Goal: Transaction & Acquisition: Obtain resource

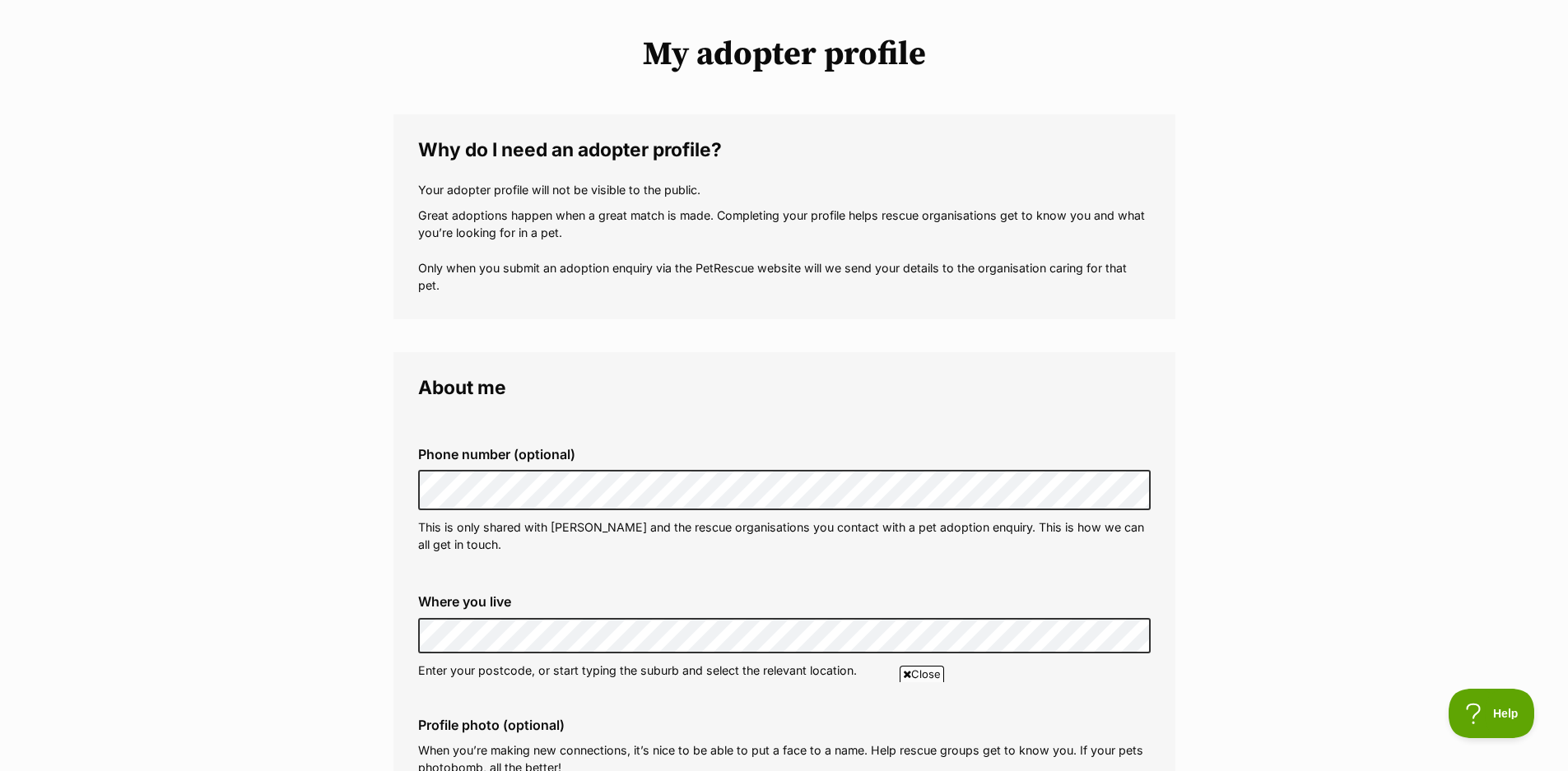
scroll to position [82, 0]
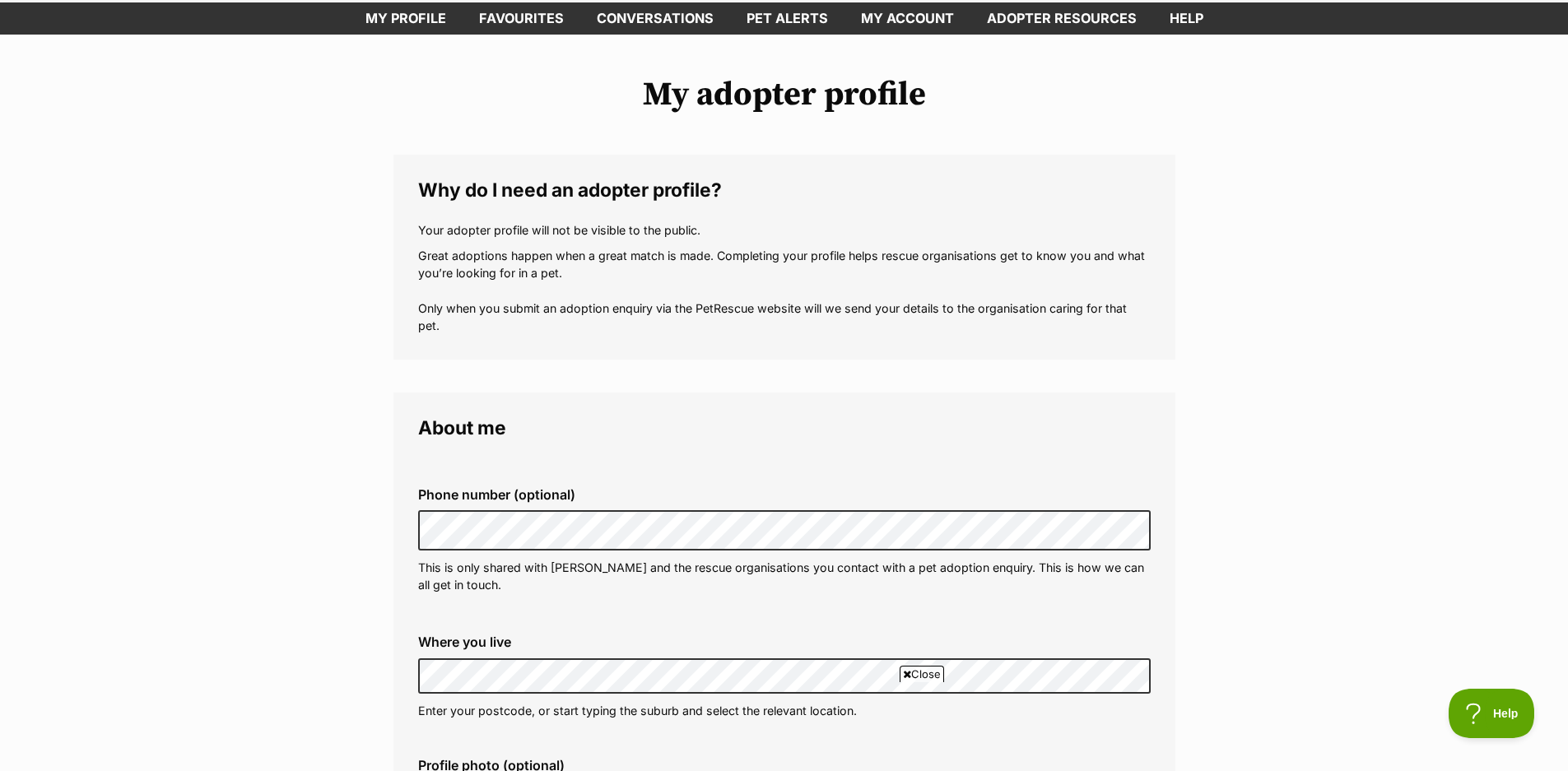
click at [773, 420] on legend "About me" at bounding box center [784, 428] width 732 height 22
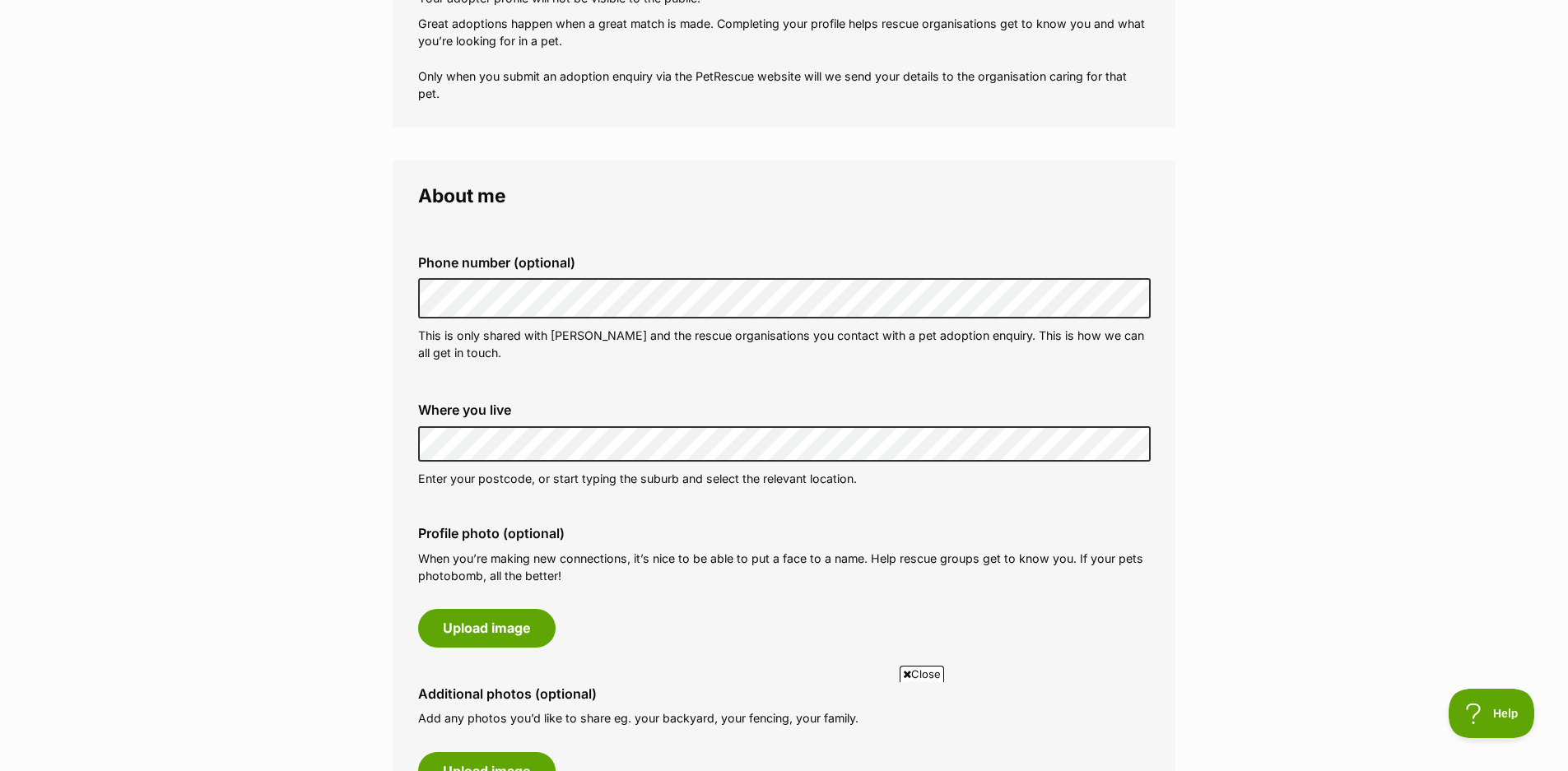
scroll to position [329, 0]
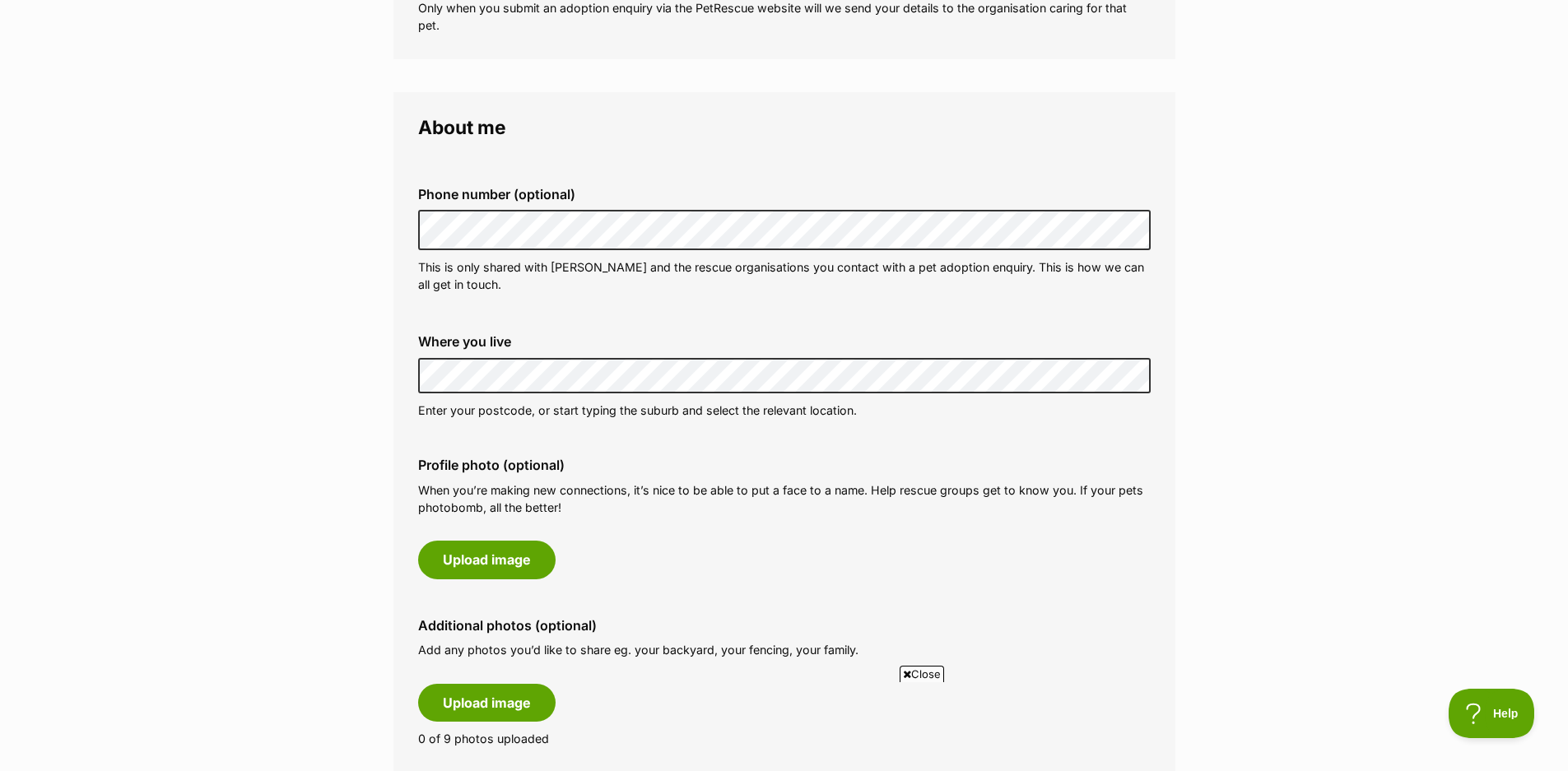
scroll to position [411, 0]
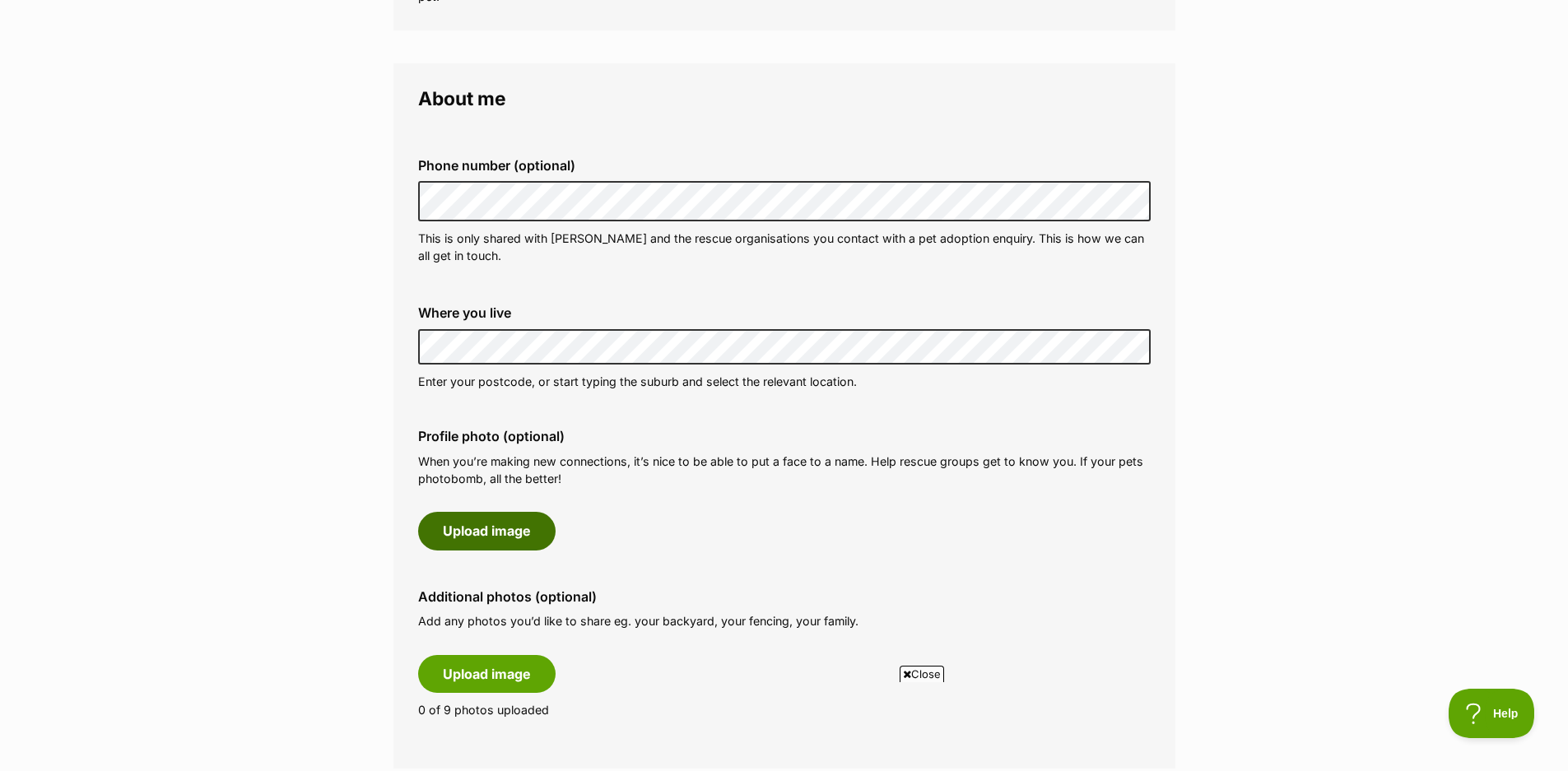
click at [496, 525] on button "Upload image" at bounding box center [487, 531] width 137 height 38
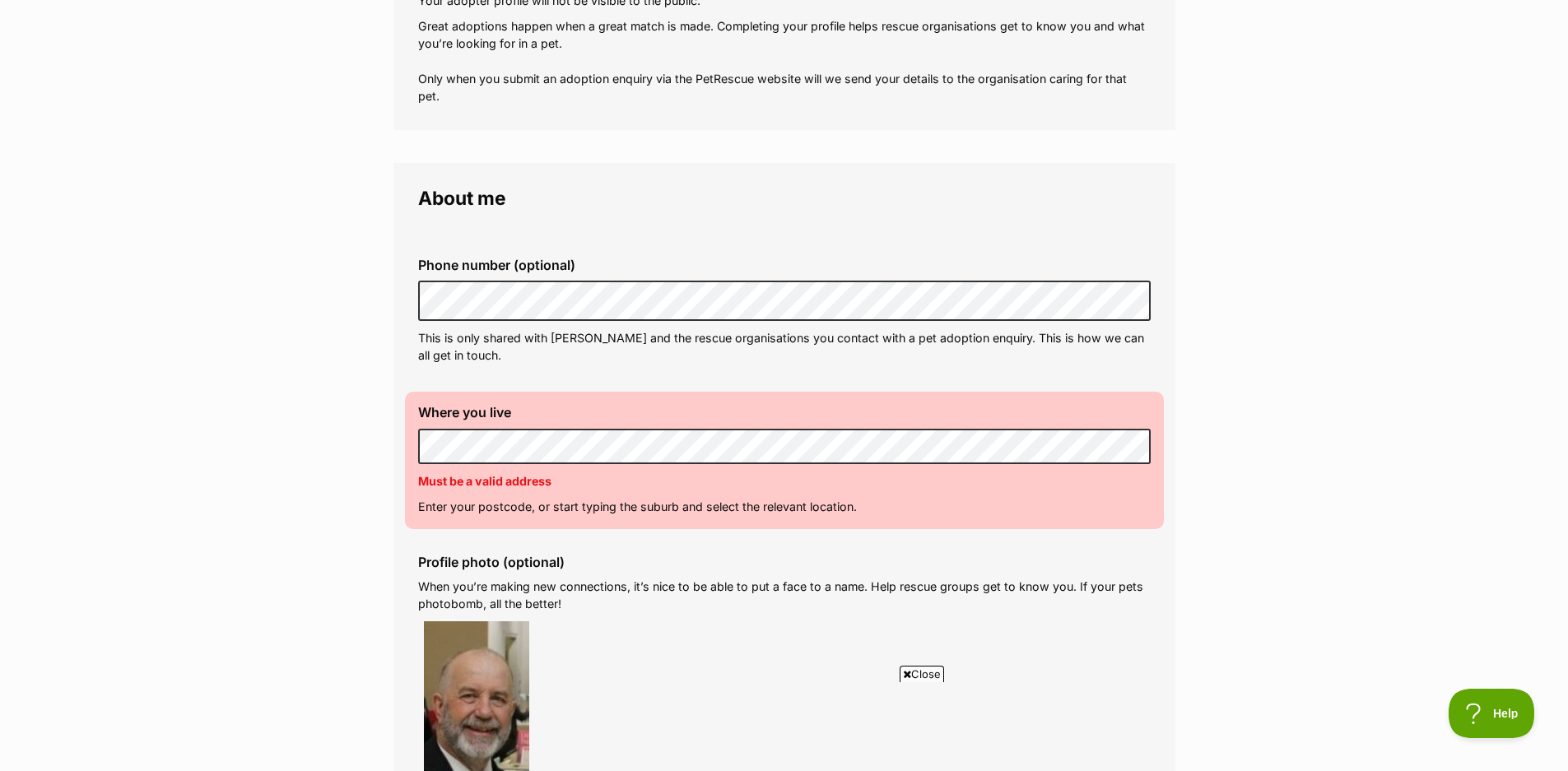
scroll to position [329, 0]
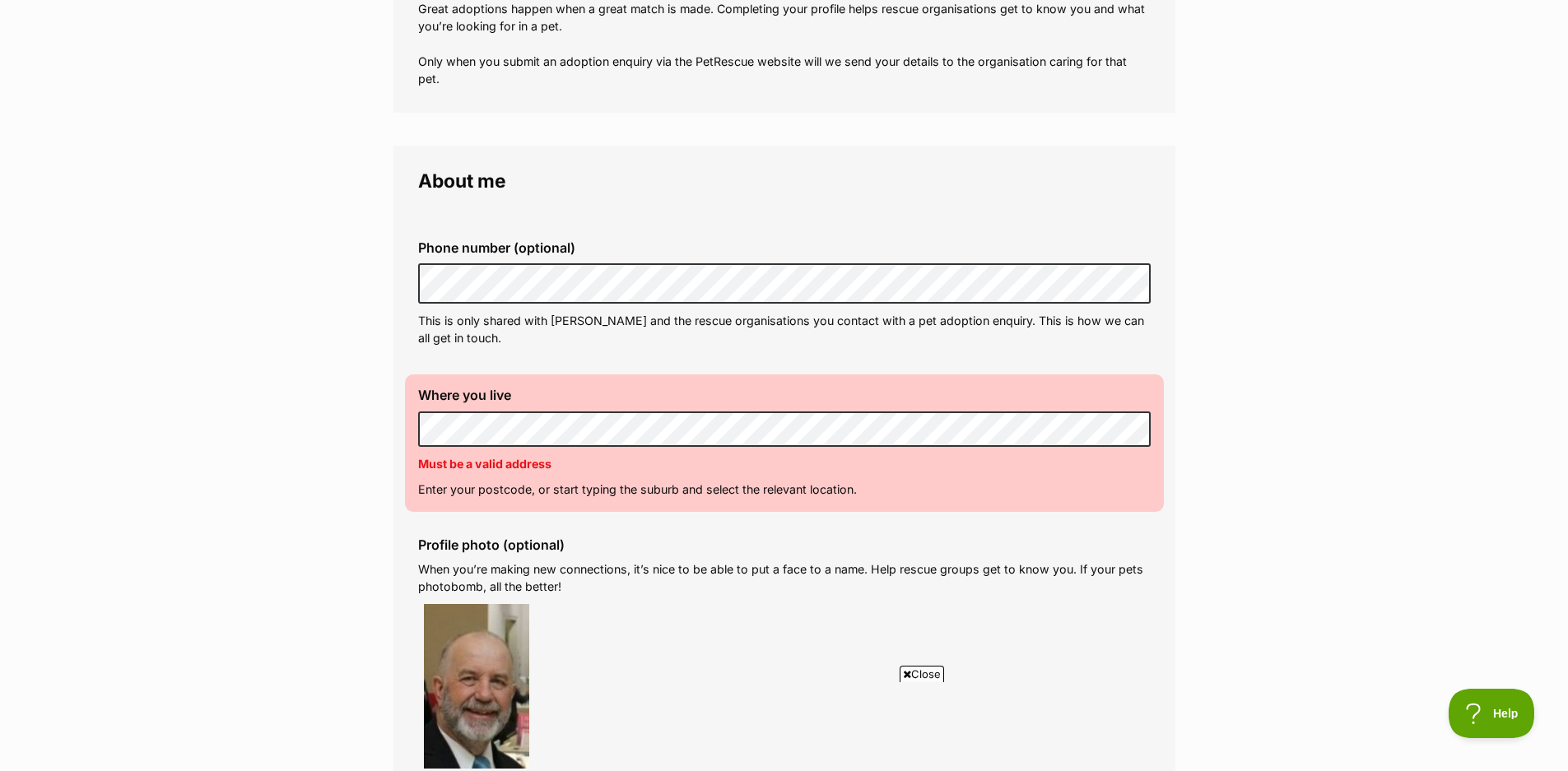
click at [688, 507] on div "Where you live Address line 1 (optional) Address line 2 (optional) Suburb (opti…" at bounding box center [785, 442] width 759 height 136
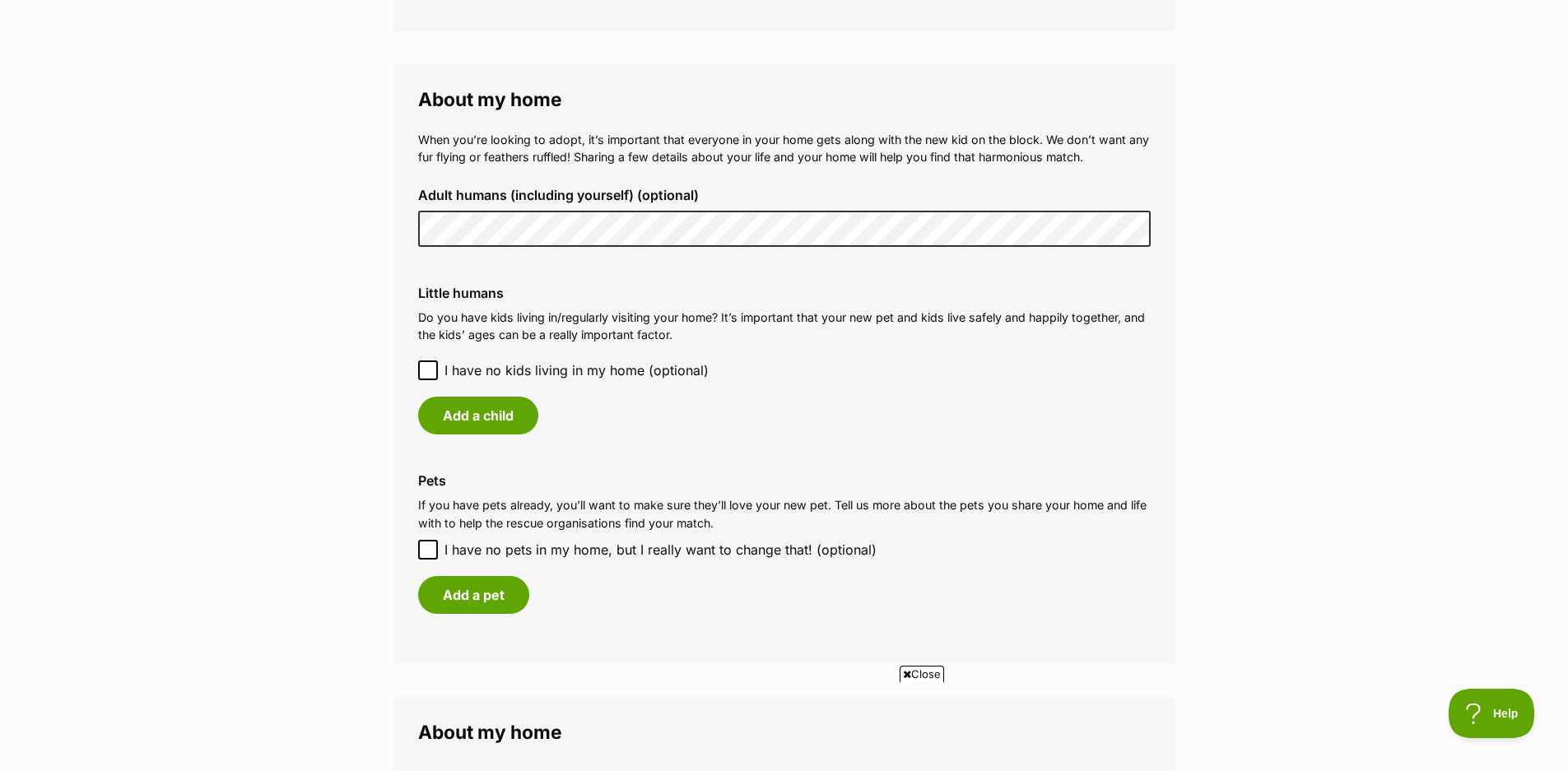
scroll to position [1399, 0]
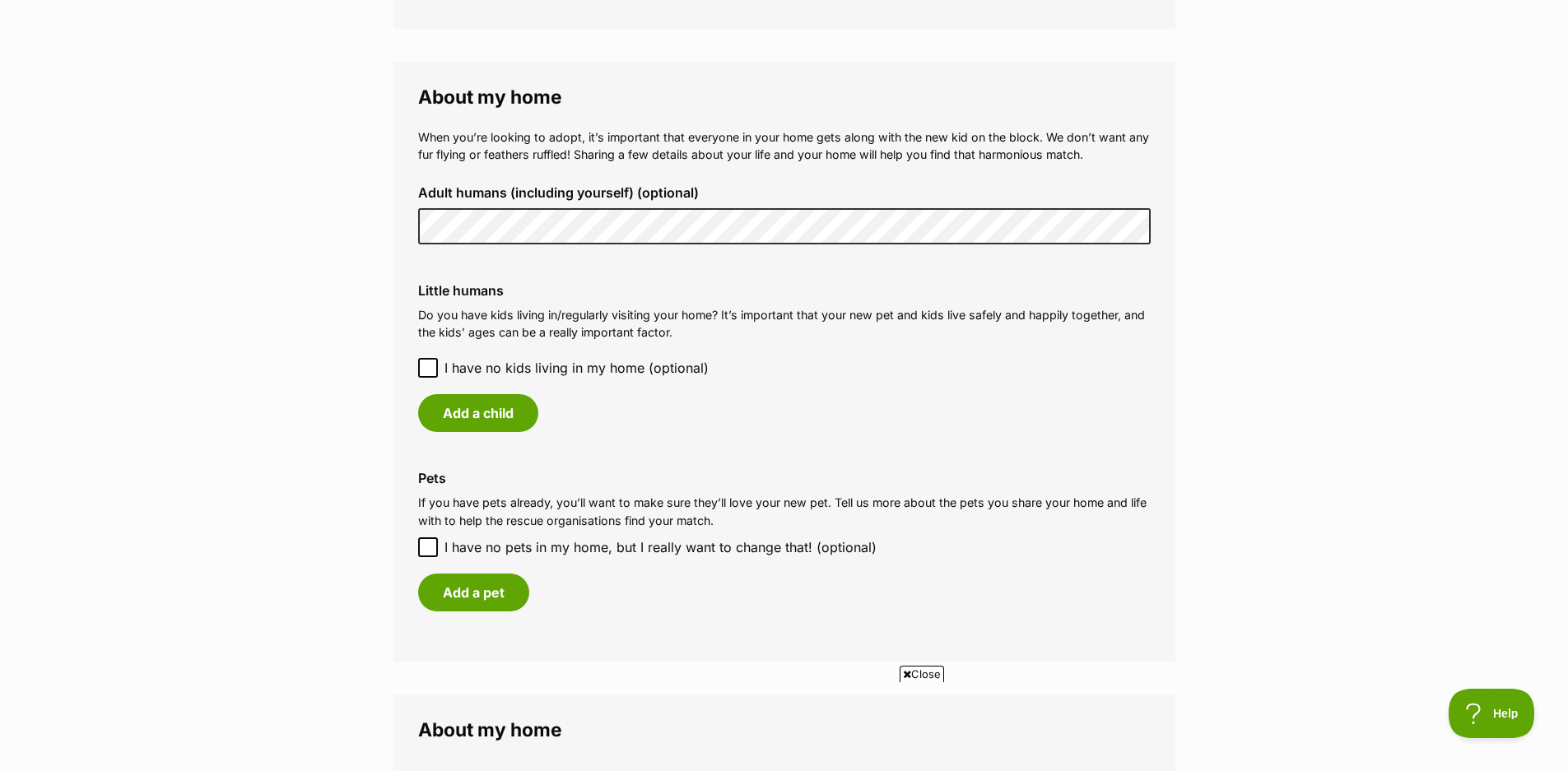
click at [433, 370] on icon at bounding box center [428, 368] width 12 height 12
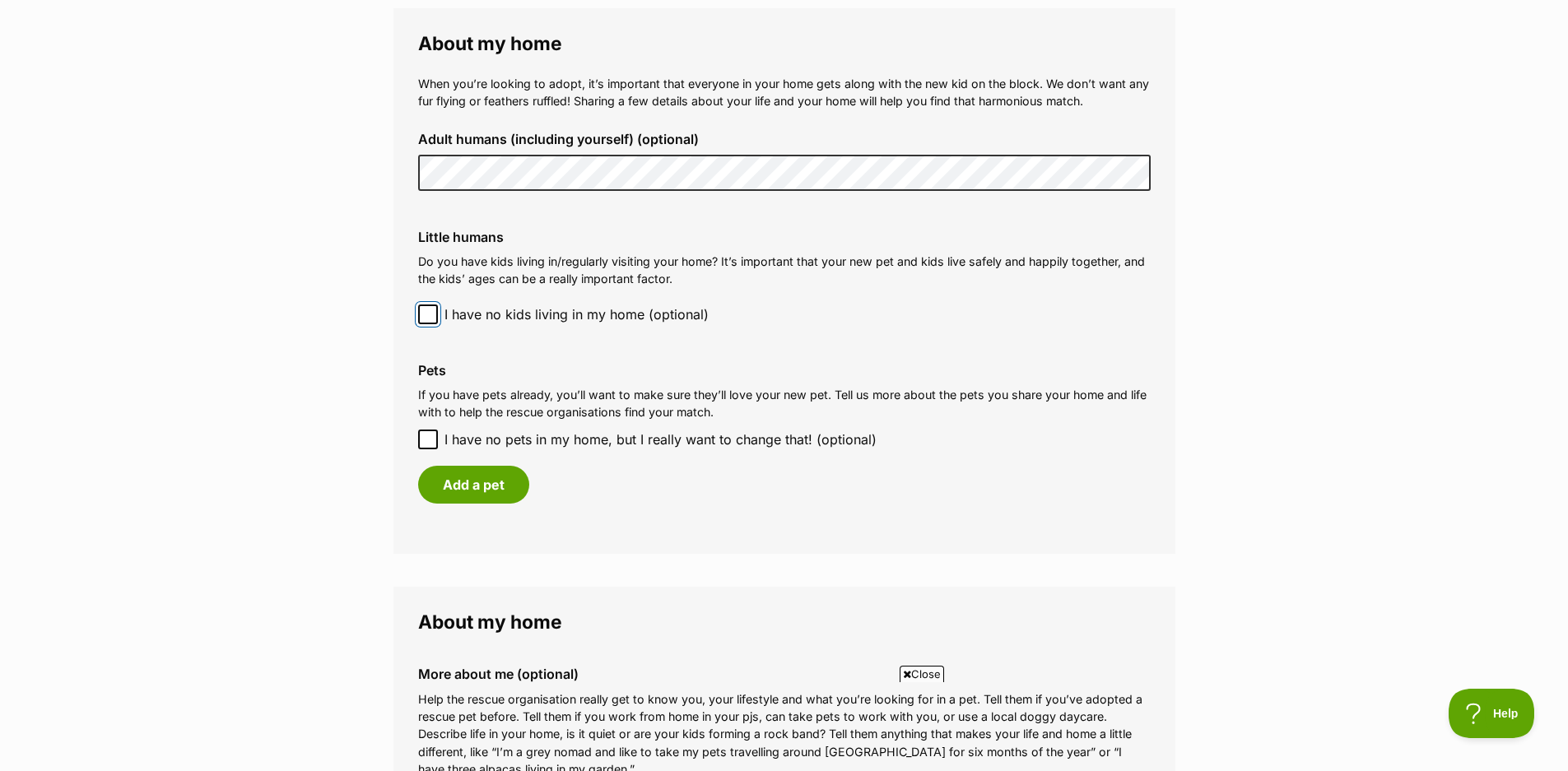
scroll to position [1481, 0]
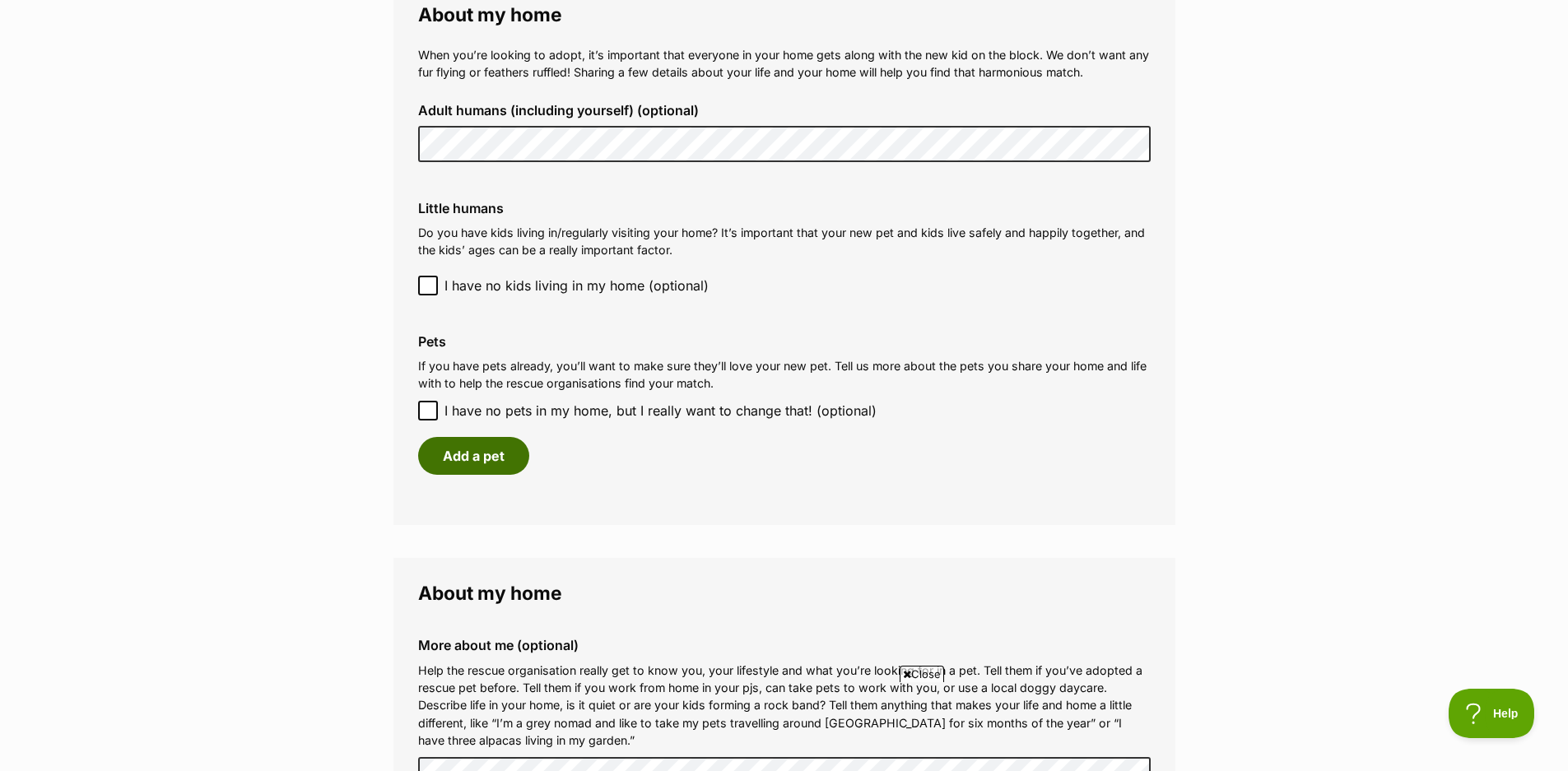
click at [491, 453] on button "Add a pet" at bounding box center [474, 456] width 111 height 38
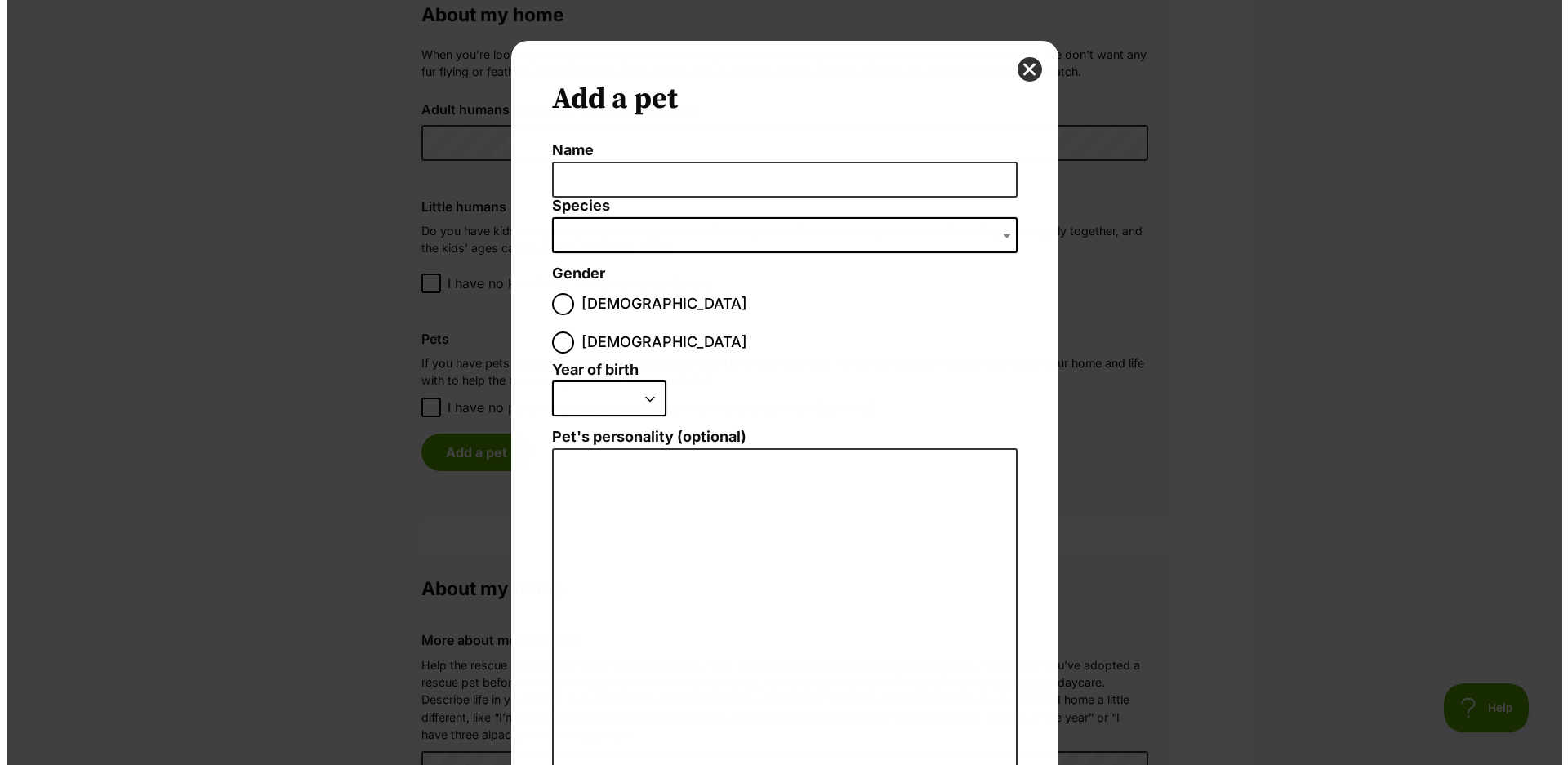
scroll to position [0, 0]
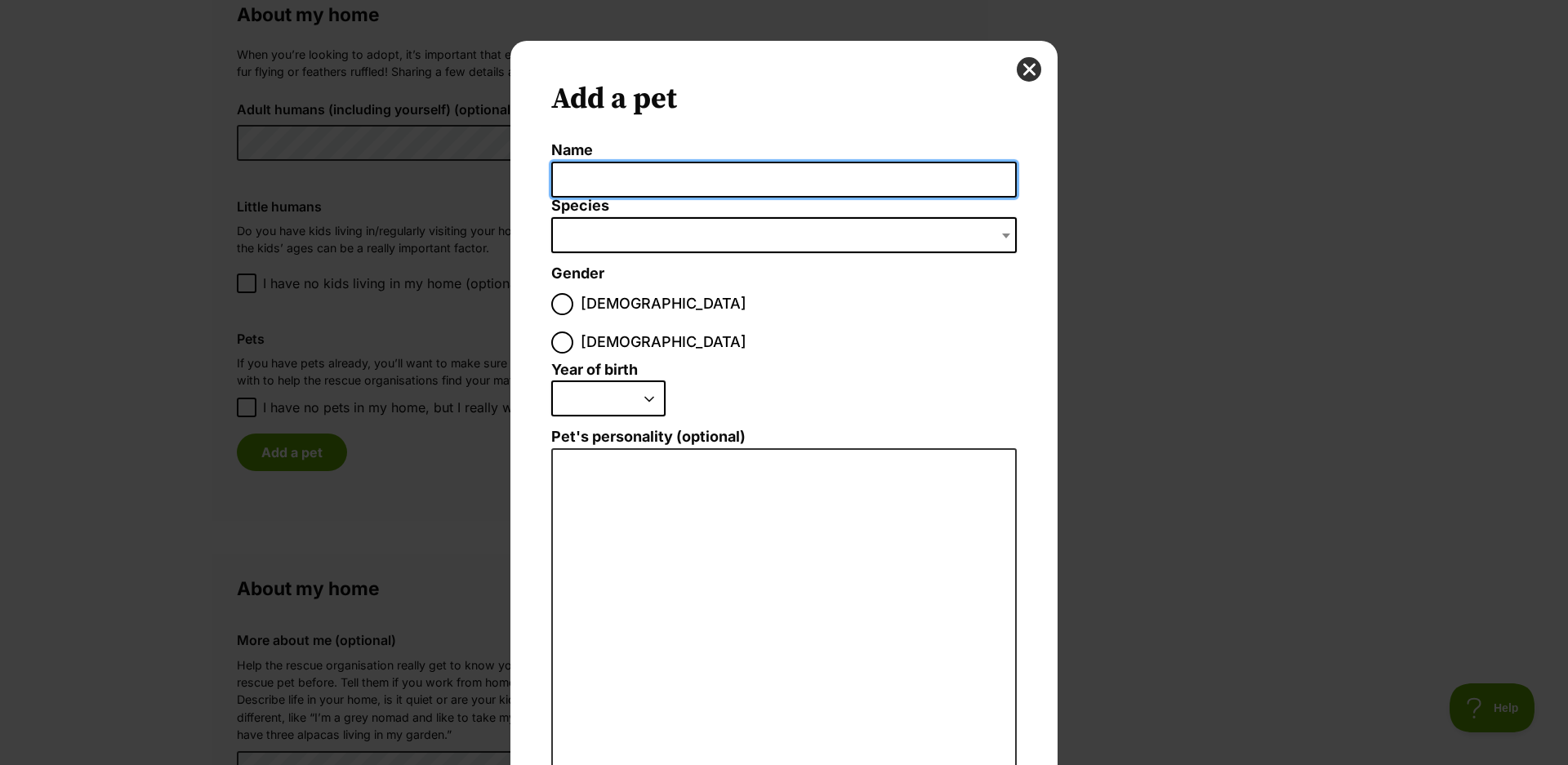
click at [604, 185] on input "Name" at bounding box center [784, 179] width 465 height 36
type input "Gandalf"
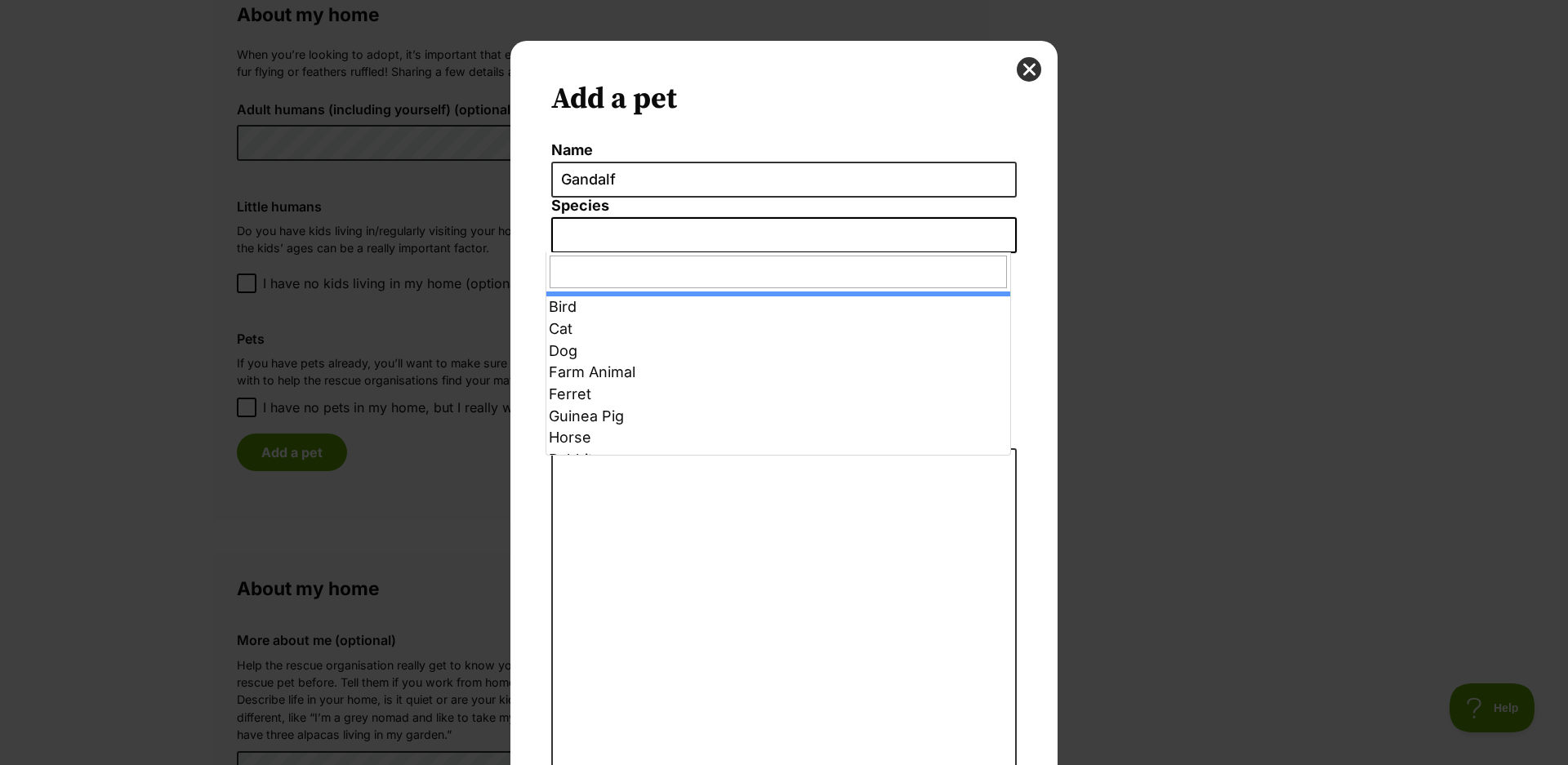
click at [576, 226] on span "Dialog Window - Close (Press escape to close)" at bounding box center [784, 235] width 465 height 35
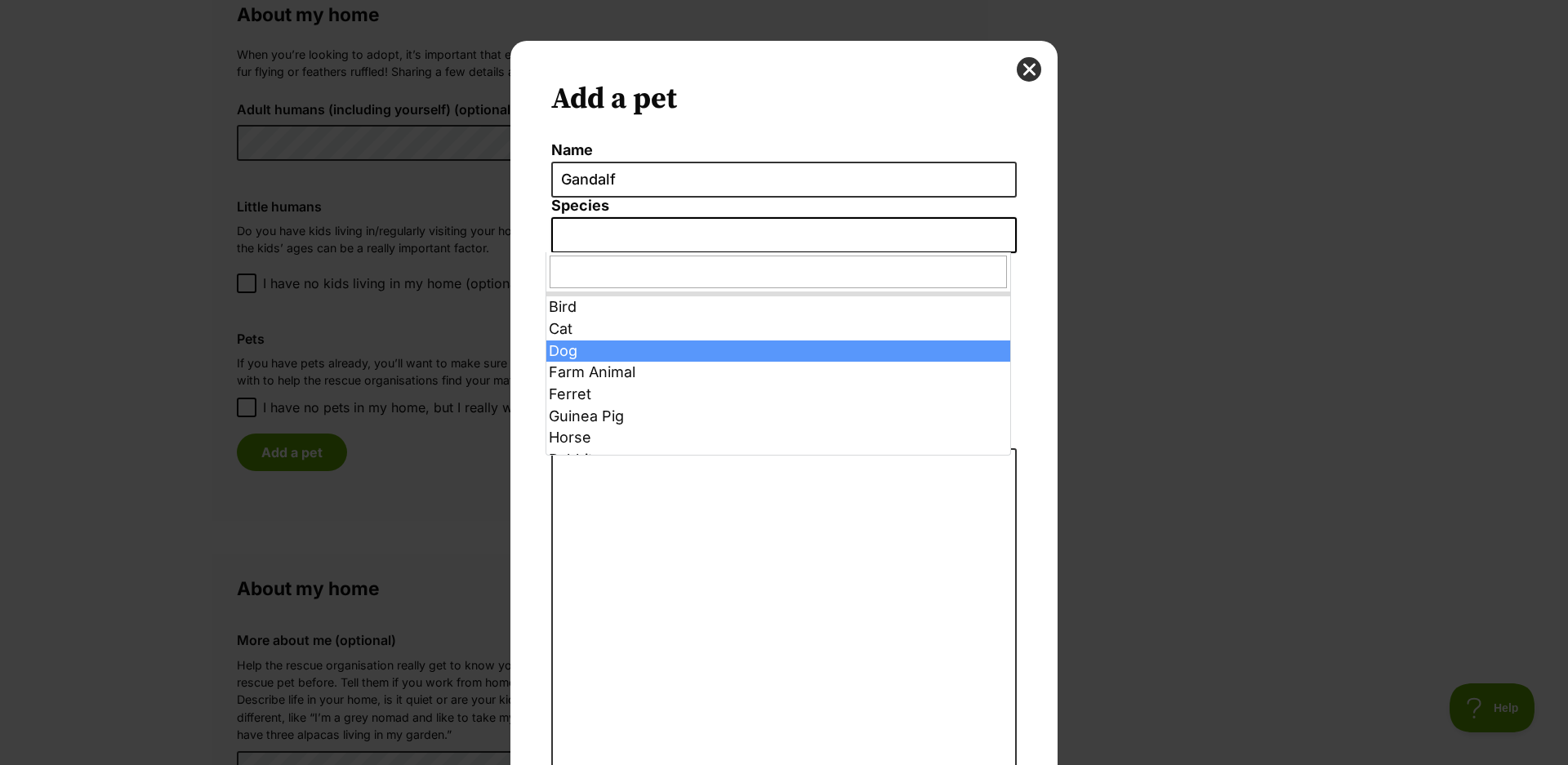
drag, startPoint x: 578, startPoint y: 345, endPoint x: 593, endPoint y: 339, distance: 16.2
select select "1"
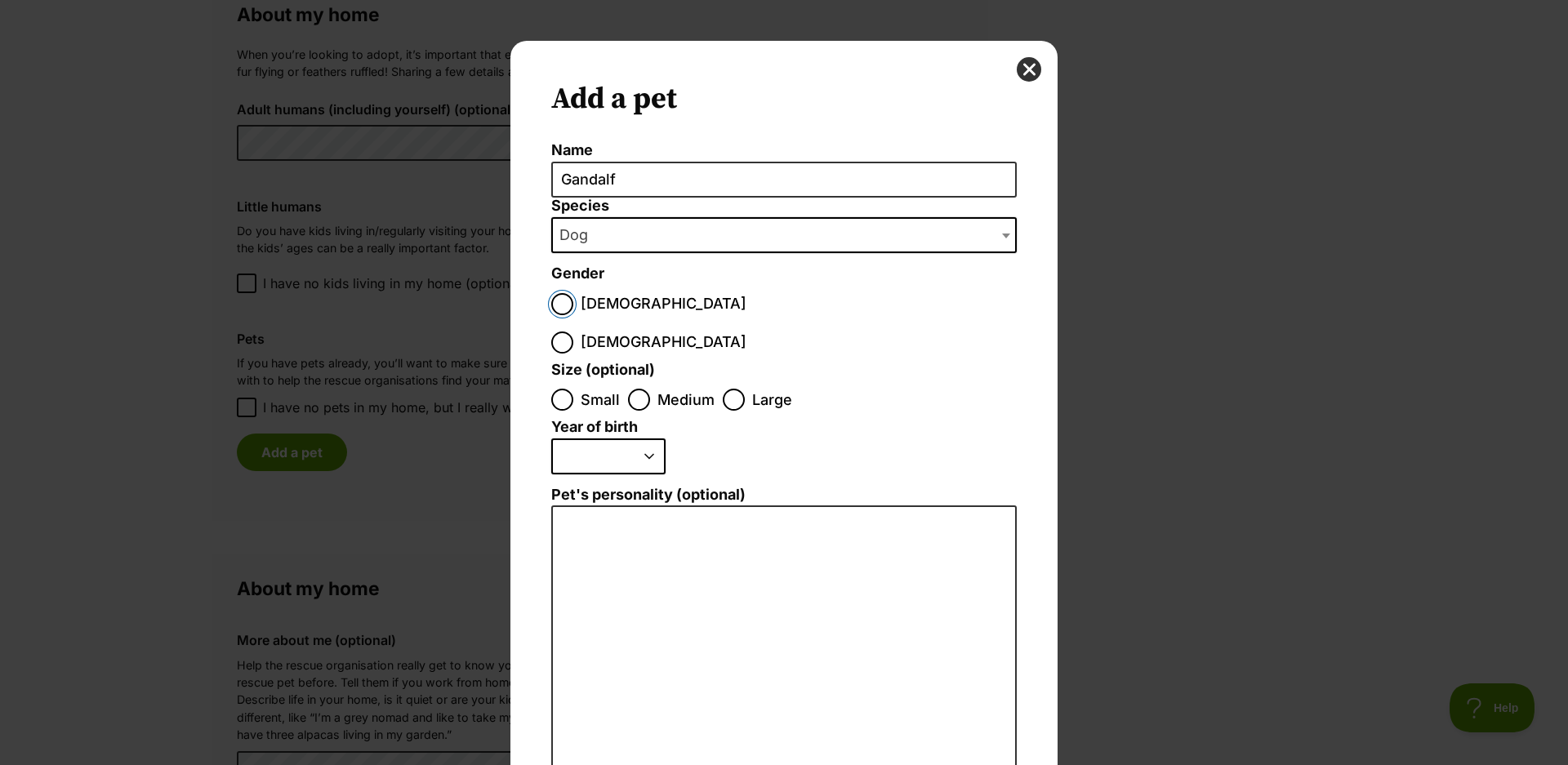
click at [551, 303] on input "Male" at bounding box center [562, 304] width 22 height 22
radio input "true"
click at [663, 388] on span "Medium" at bounding box center [686, 399] width 57 height 22
click at [650, 388] on input "Medium" at bounding box center [639, 399] width 22 height 22
radio input "true"
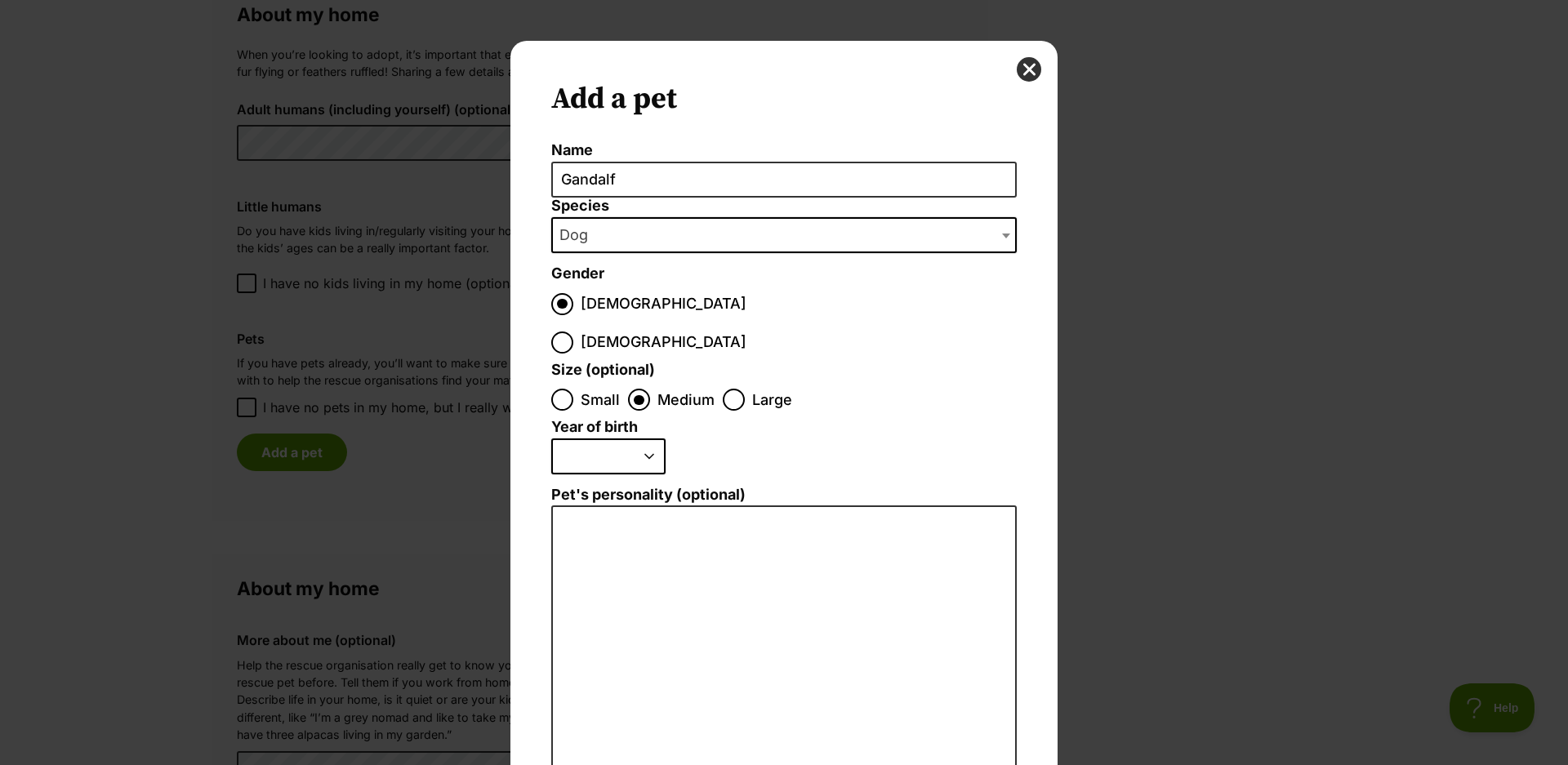
click at [640, 439] on select "2025 2024 2023 2022 2021 2020 2019 2018 2017 2016 2015 2014 2013 2012 2011 2010…" at bounding box center [608, 456] width 114 height 35
select select "2014"
click at [551, 439] on select "2025 2024 2023 2022 2021 2020 2019 2018 2017 2016 2015 2014 2013 2012 2011 2010…" at bounding box center [608, 456] width 114 height 35
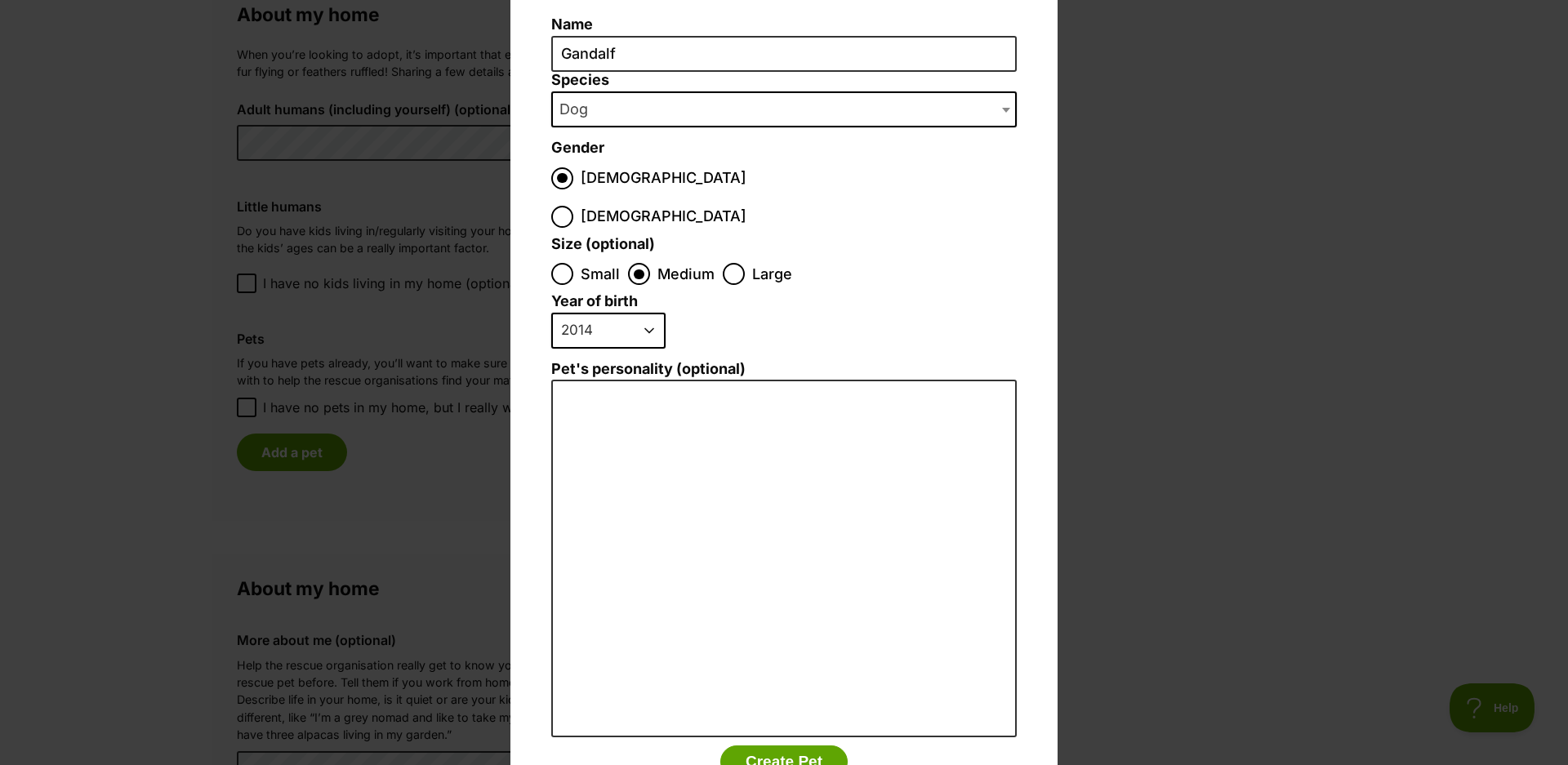
scroll to position [164, 0]
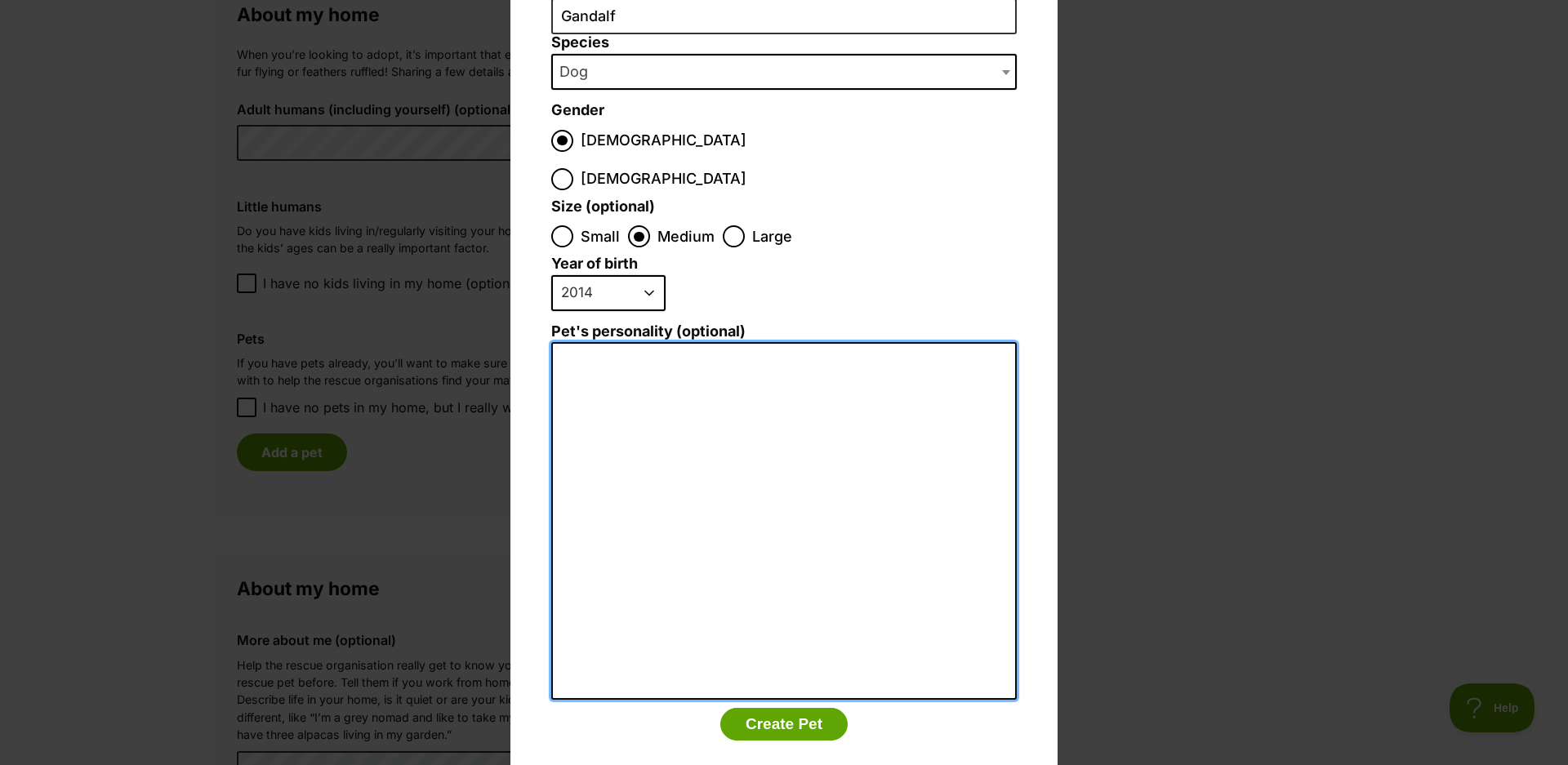
click at [593, 342] on textarea "Pet's personality (optional)" at bounding box center [784, 521] width 465 height 358
click at [555, 342] on textarea "Cuddly Bear" at bounding box center [784, 521] width 465 height 358
type textarea "He's a big Cuddly Bear"
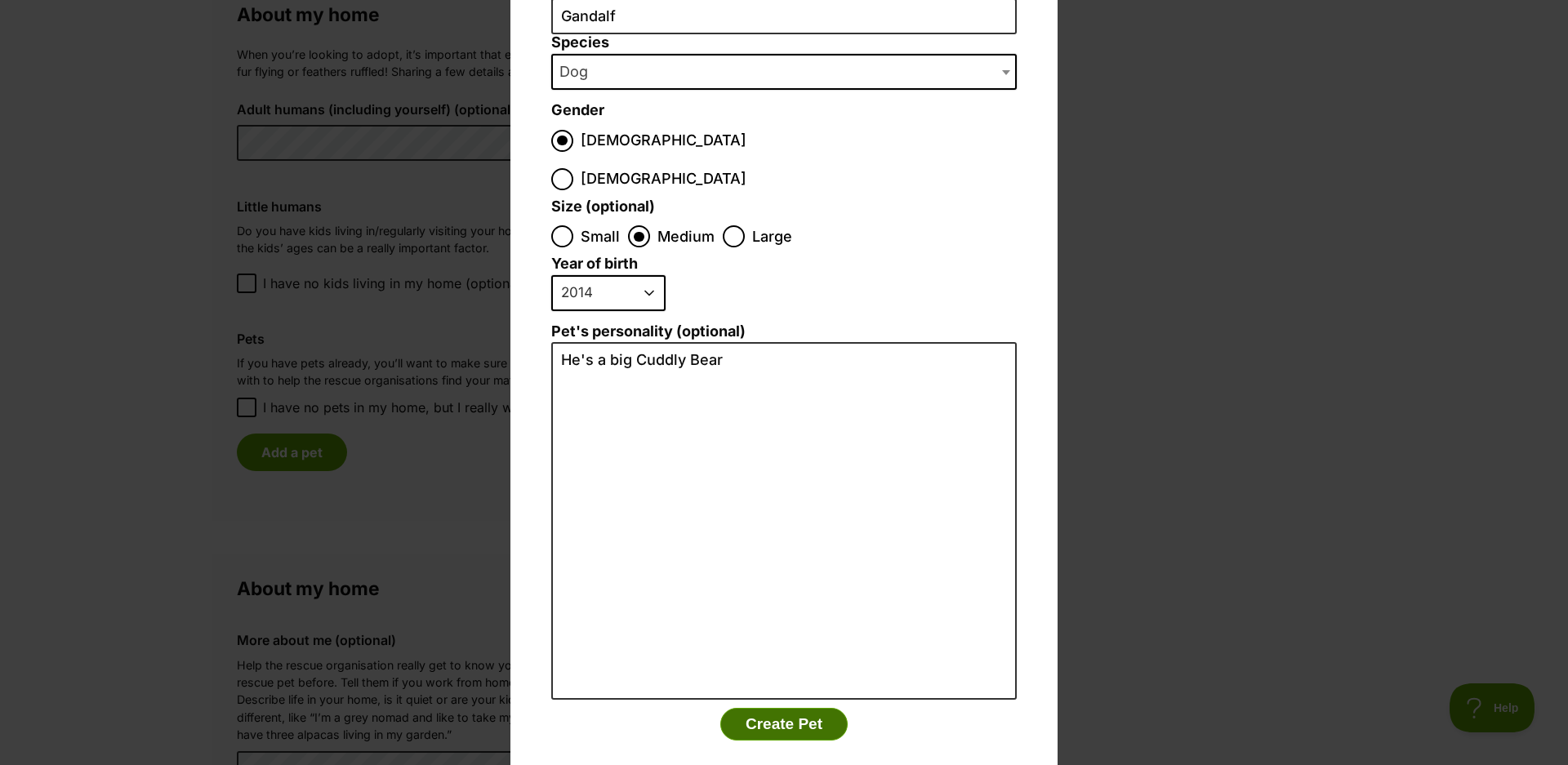
click at [768, 708] on button "Create Pet" at bounding box center [784, 724] width 127 height 33
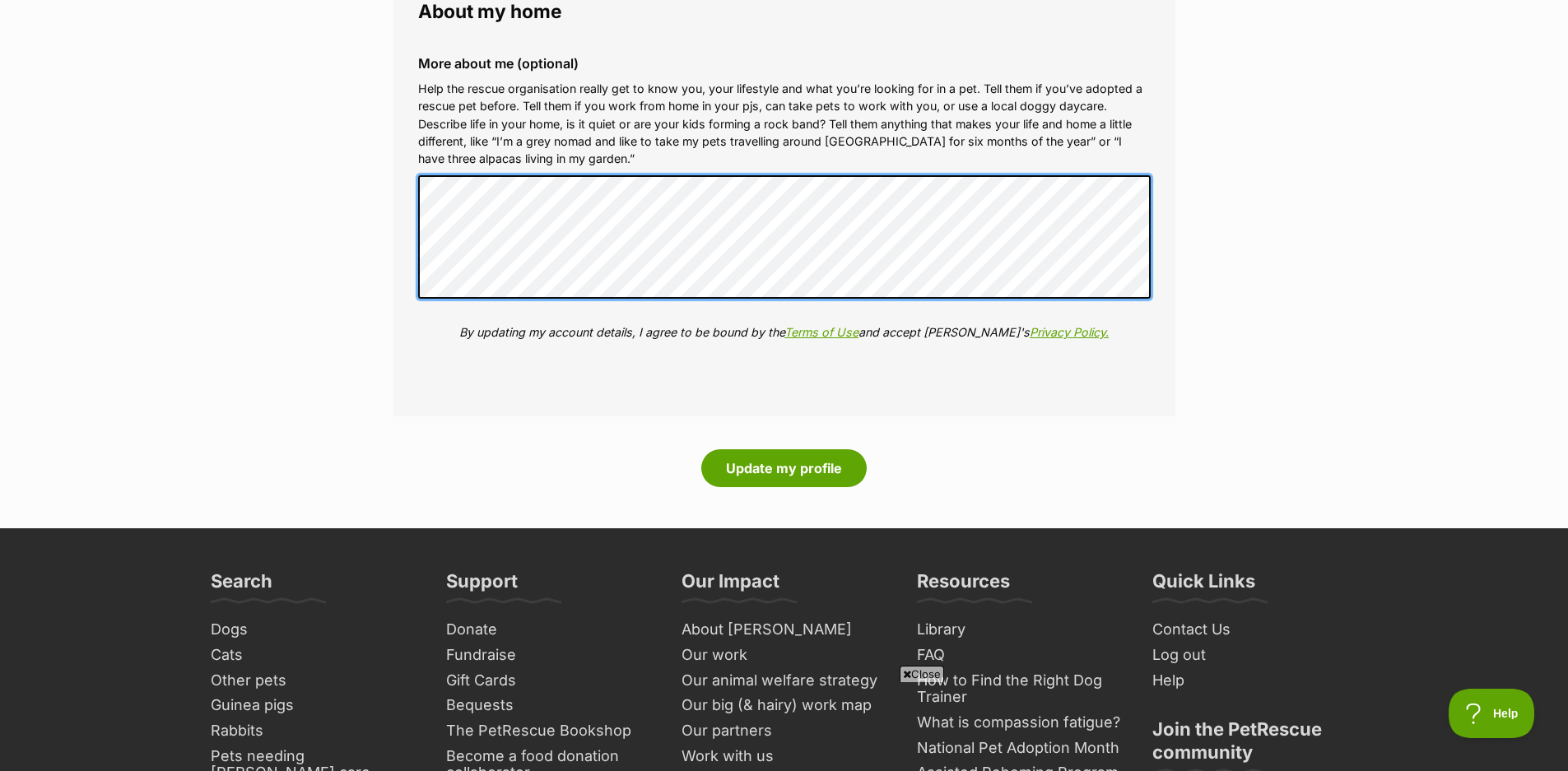
scroll to position [2304, 0]
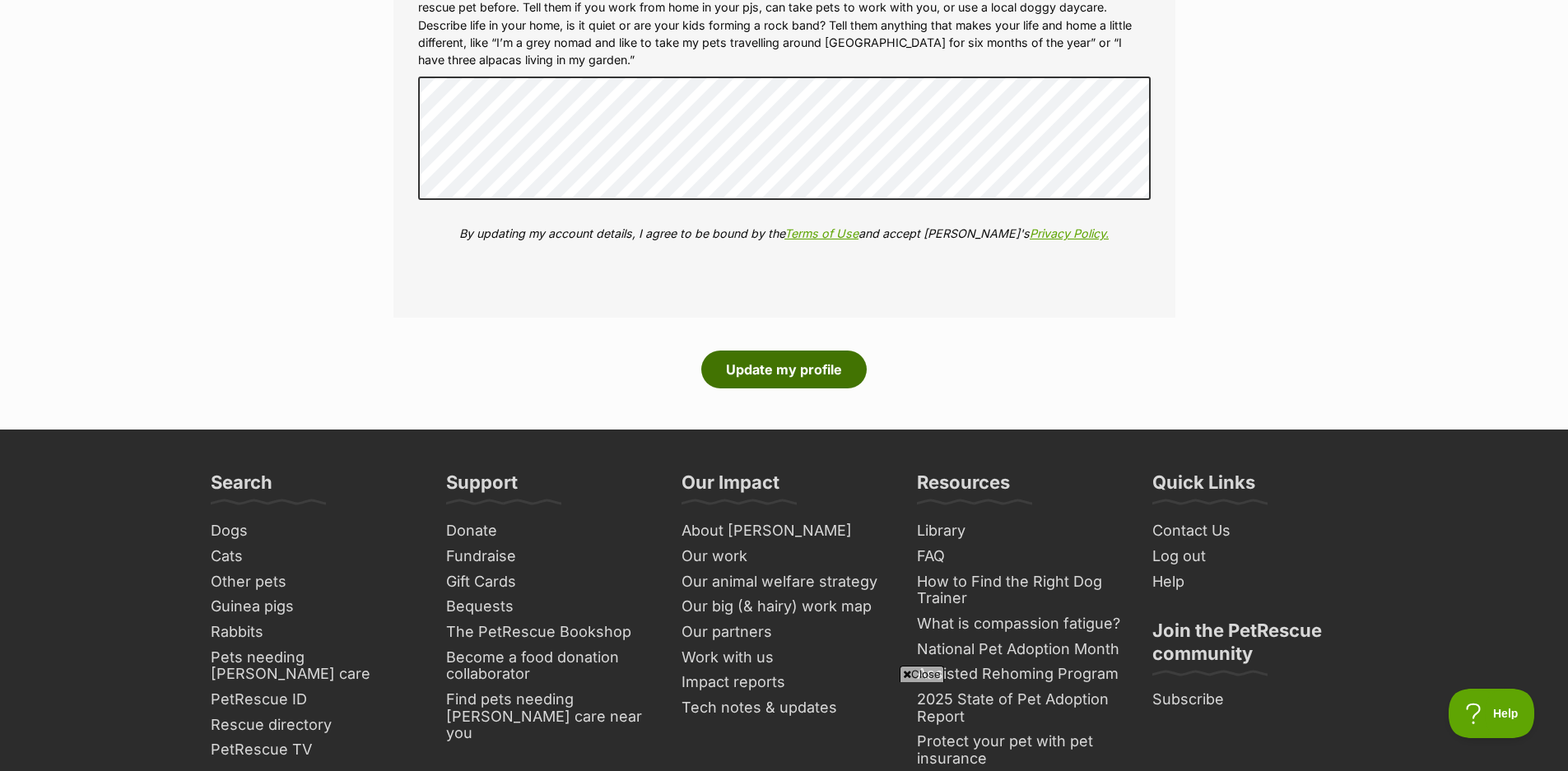
click at [800, 374] on button "Update my profile" at bounding box center [784, 370] width 165 height 38
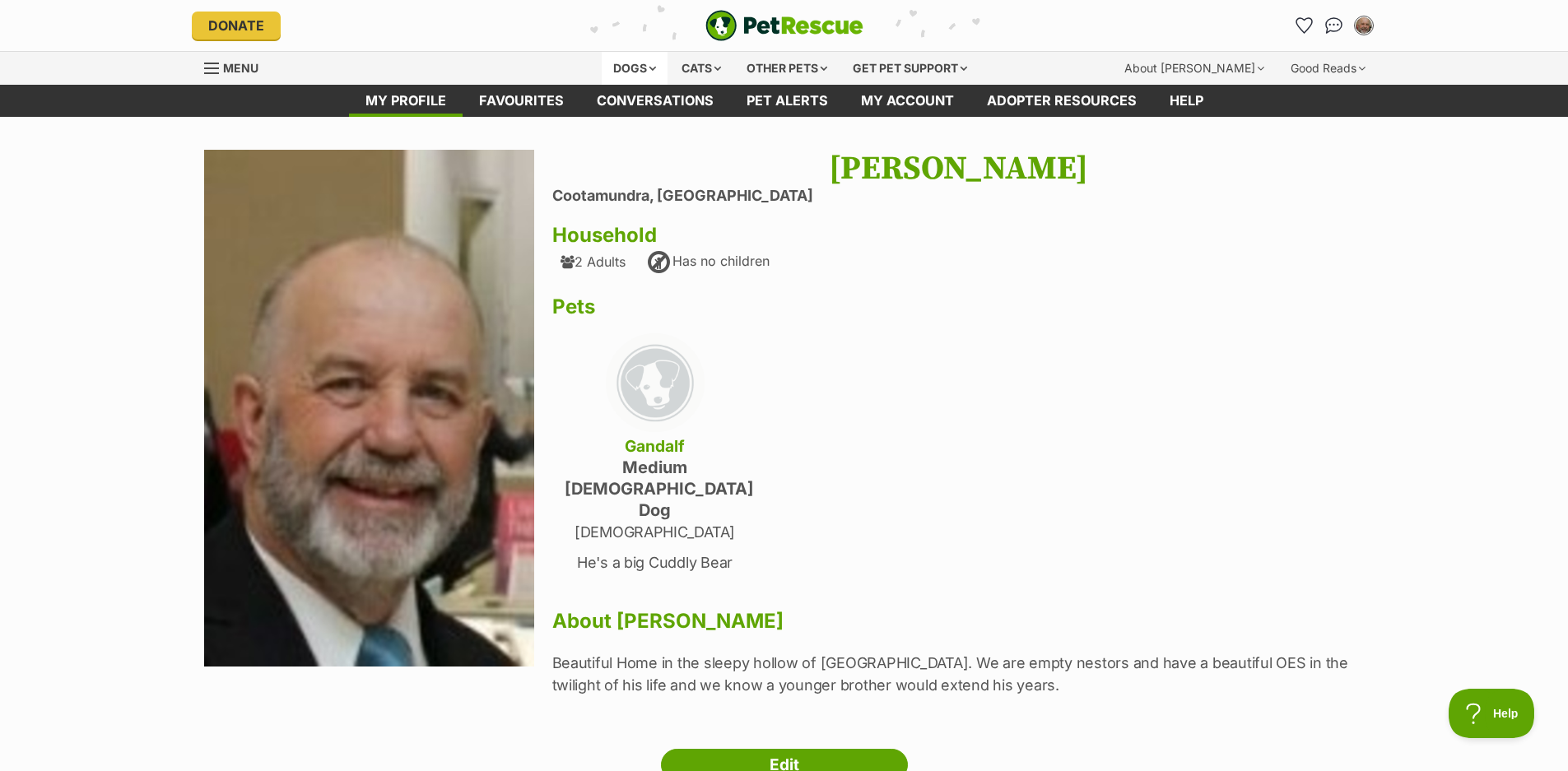
click at [631, 64] on div "Dogs" at bounding box center [634, 68] width 66 height 33
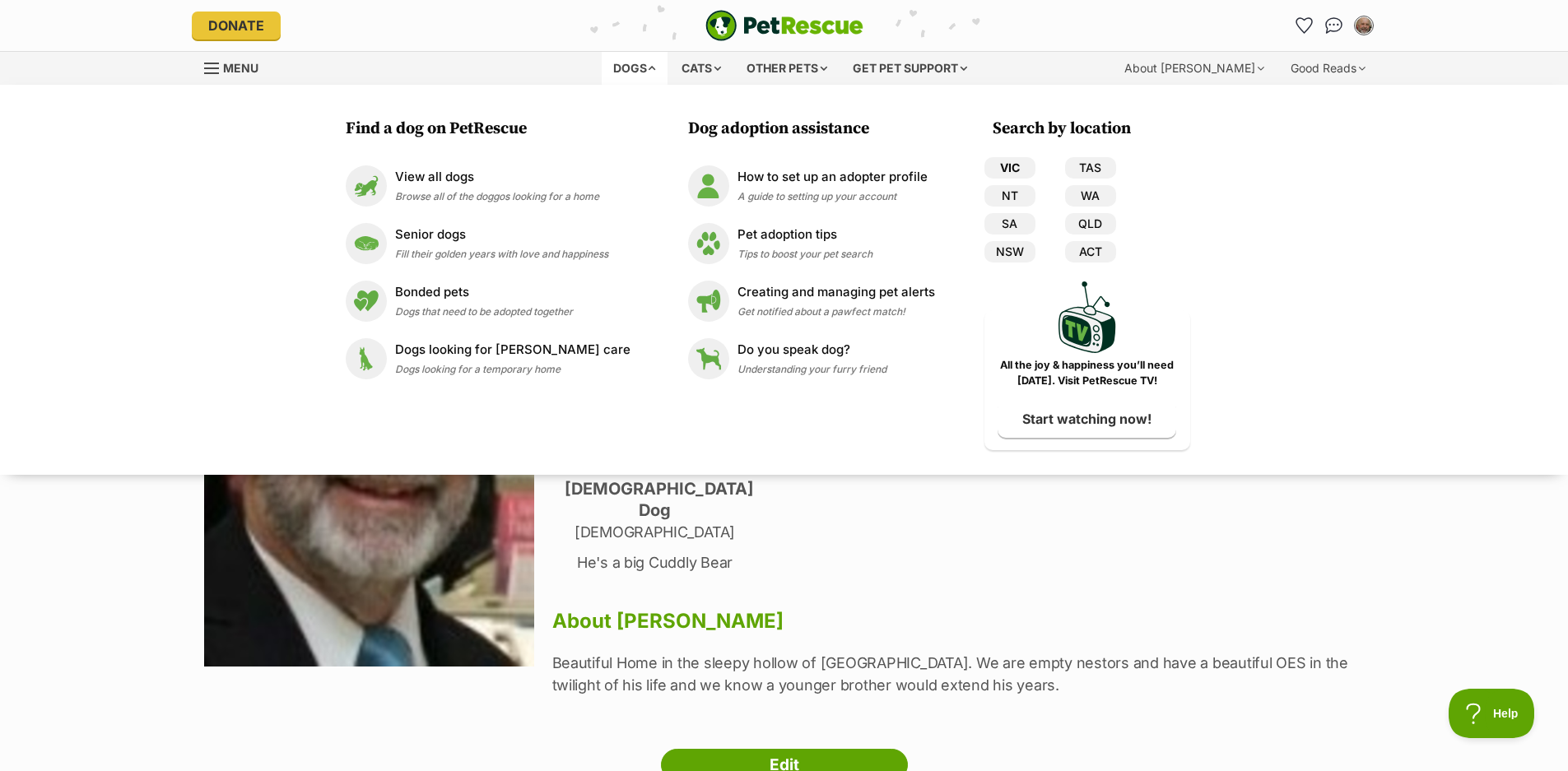
click at [1001, 162] on link "VIC" at bounding box center [1010, 168] width 51 height 22
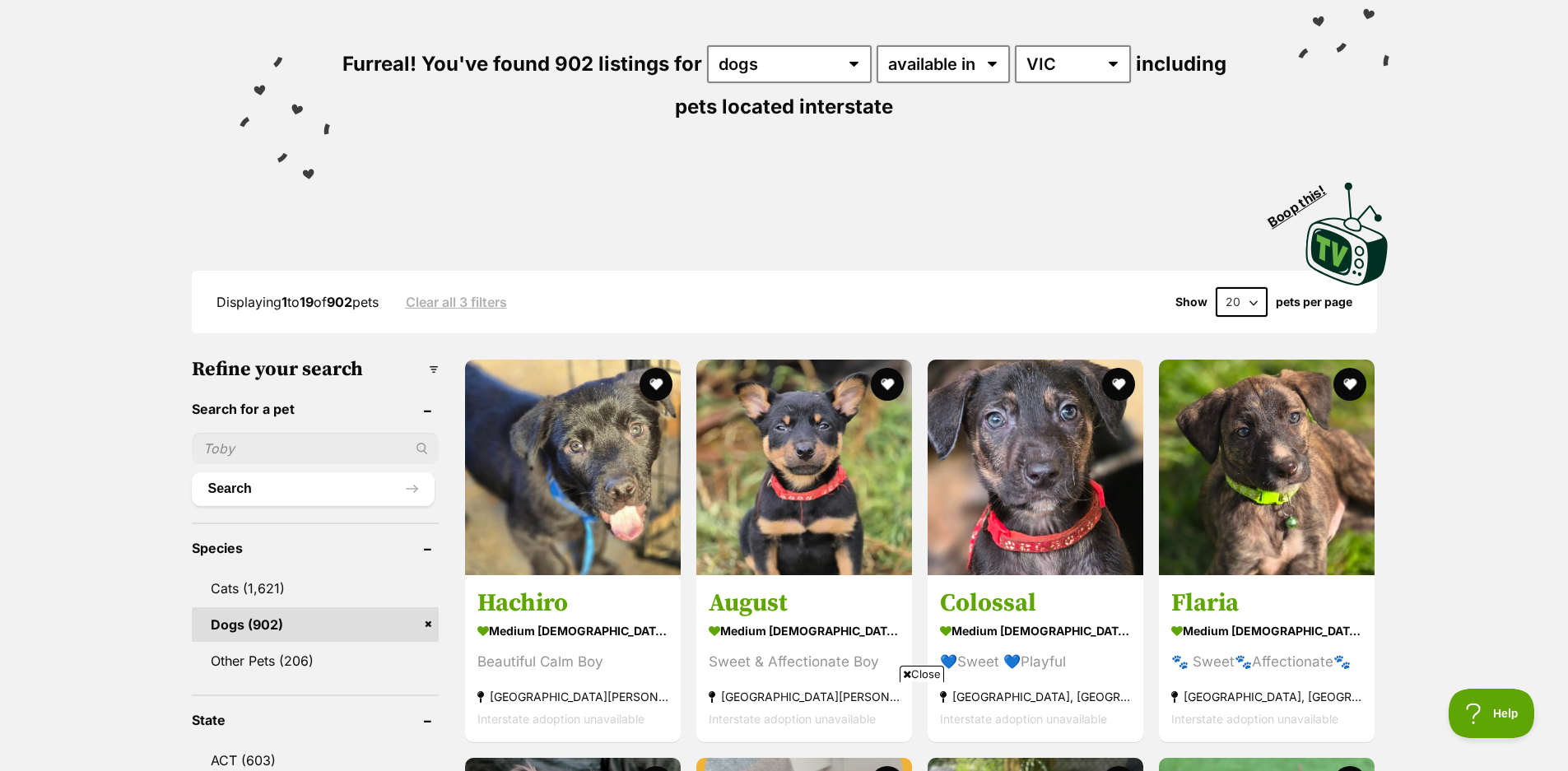
scroll to position [165, 0]
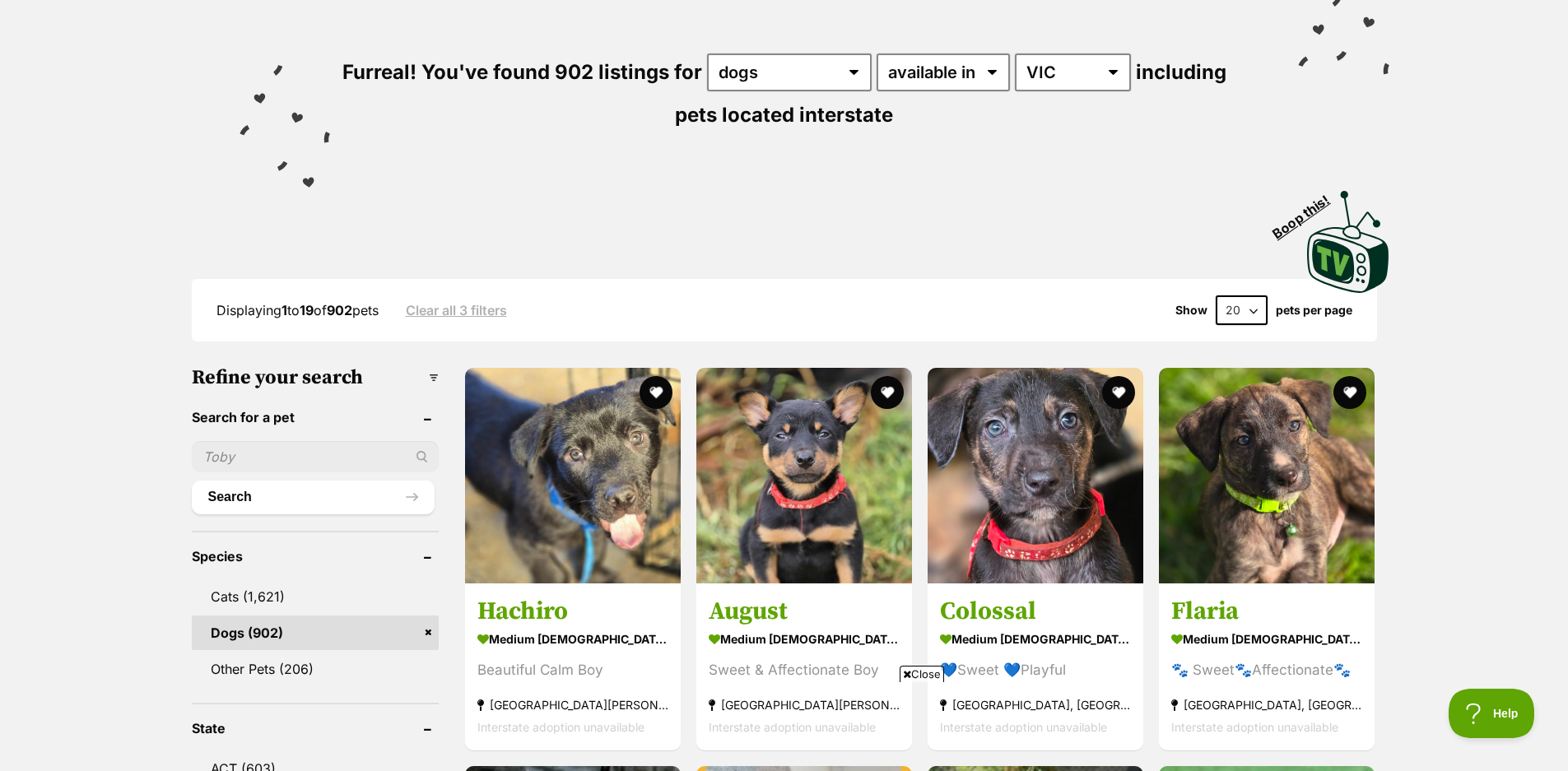
click at [286, 448] on input "text" at bounding box center [315, 456] width 246 height 31
type input "Juno"
click at [261, 497] on button "Search" at bounding box center [313, 497] width 242 height 33
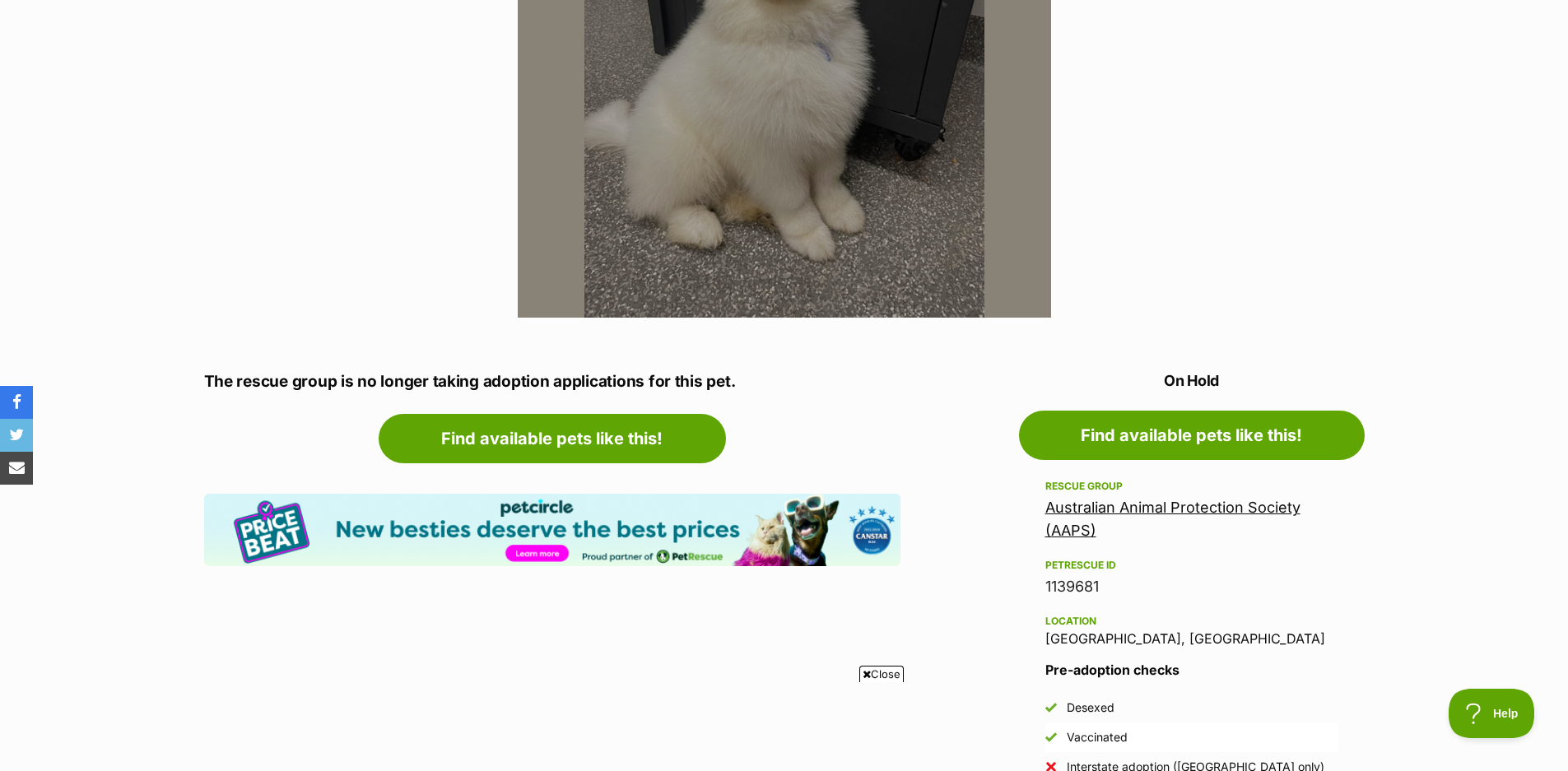
scroll to position [576, 0]
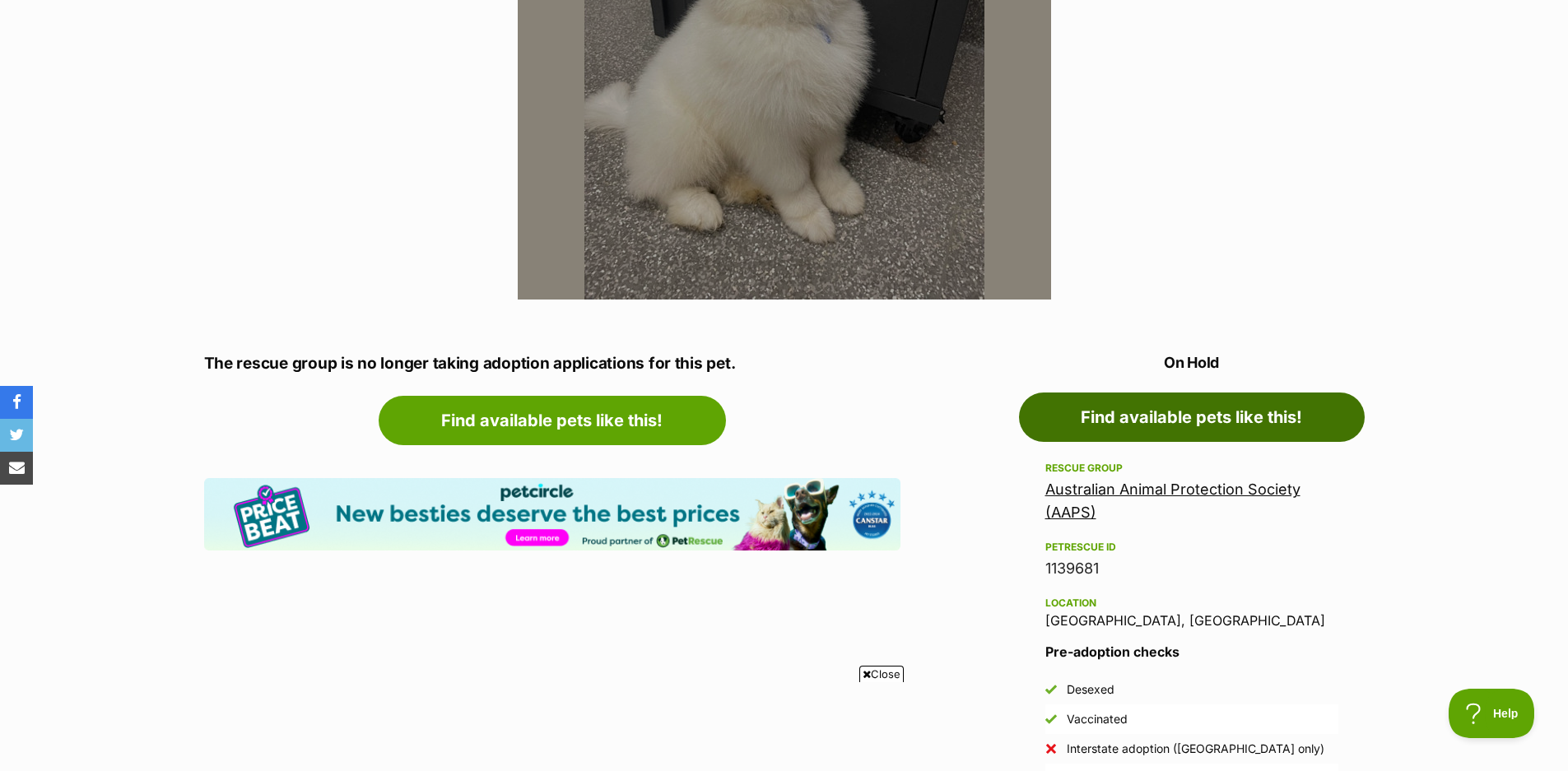
click at [1137, 418] on link "Find available pets like this!" at bounding box center [1191, 417] width 346 height 50
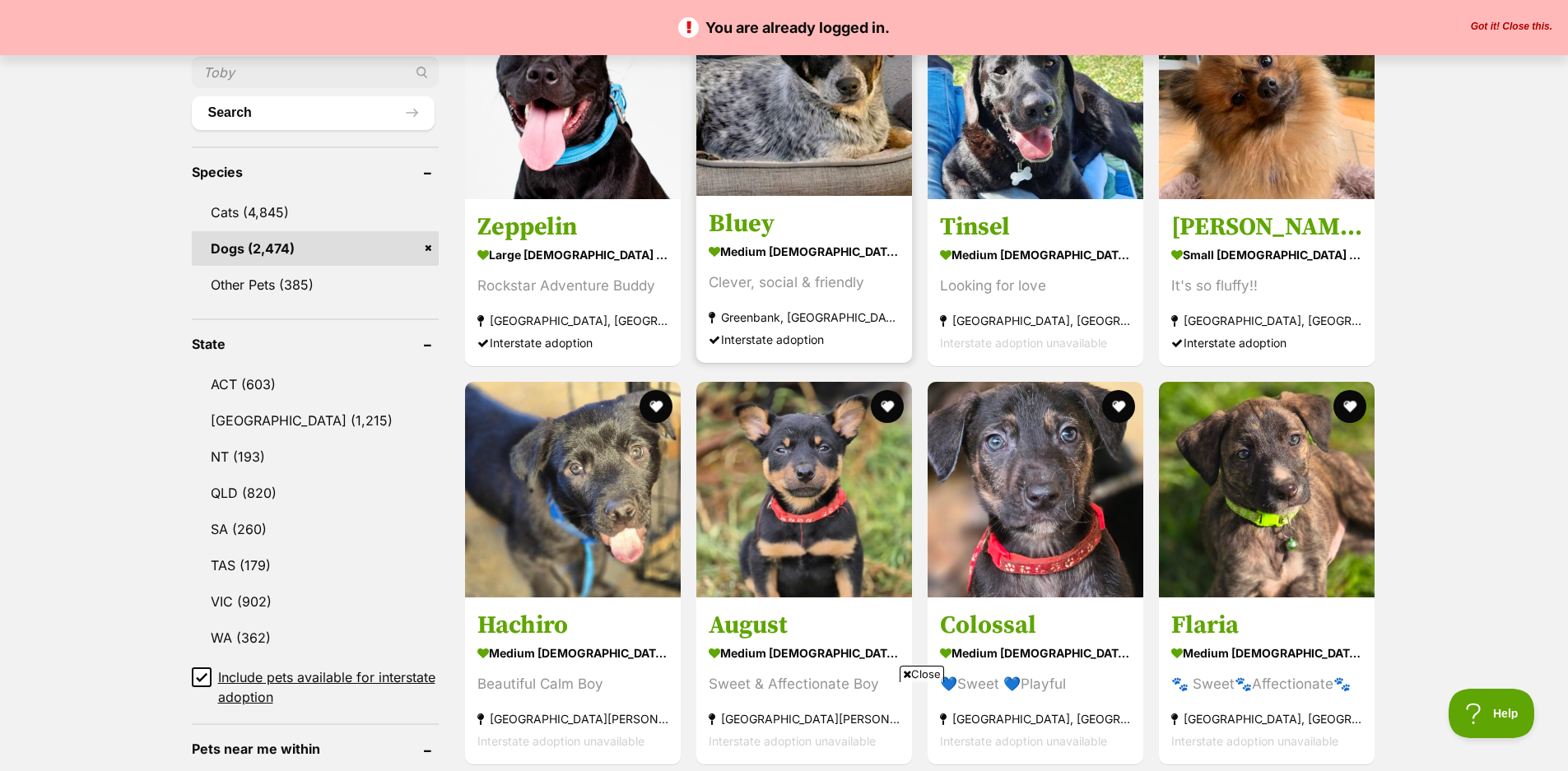
scroll to position [576, 0]
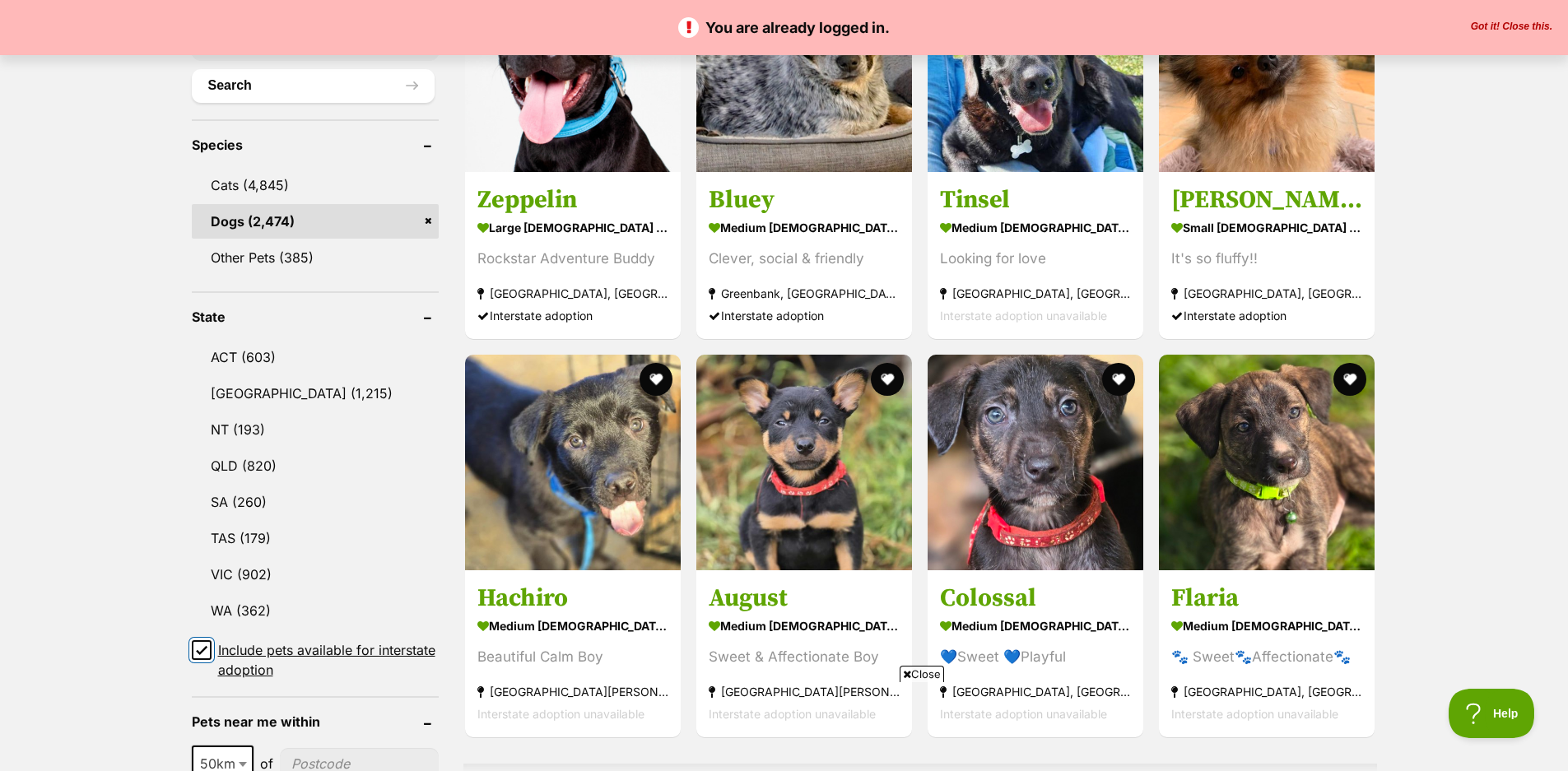
click at [209, 654] on input "Include pets available for interstate adoption" at bounding box center [202, 650] width 20 height 20
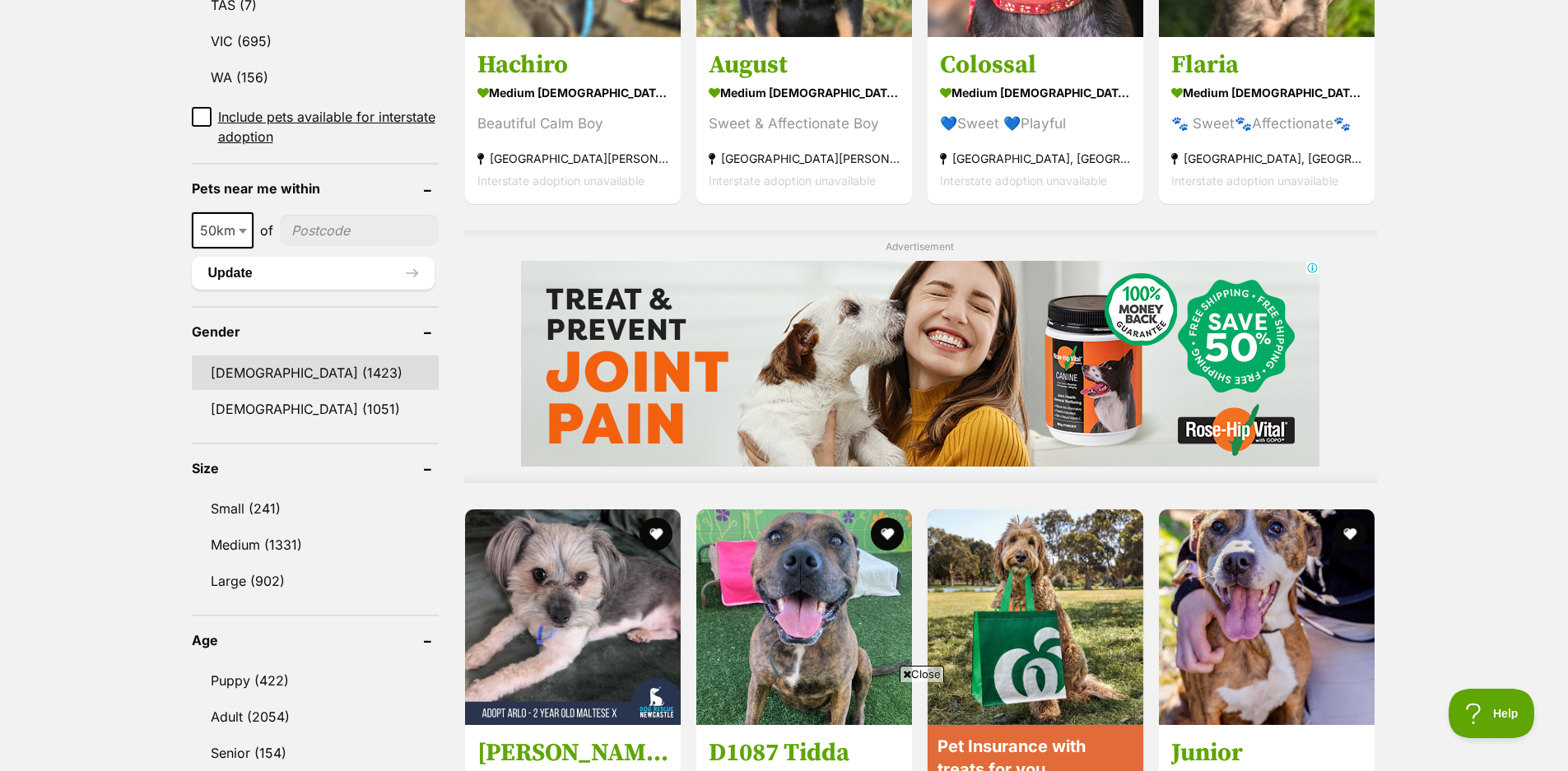
scroll to position [740, 0]
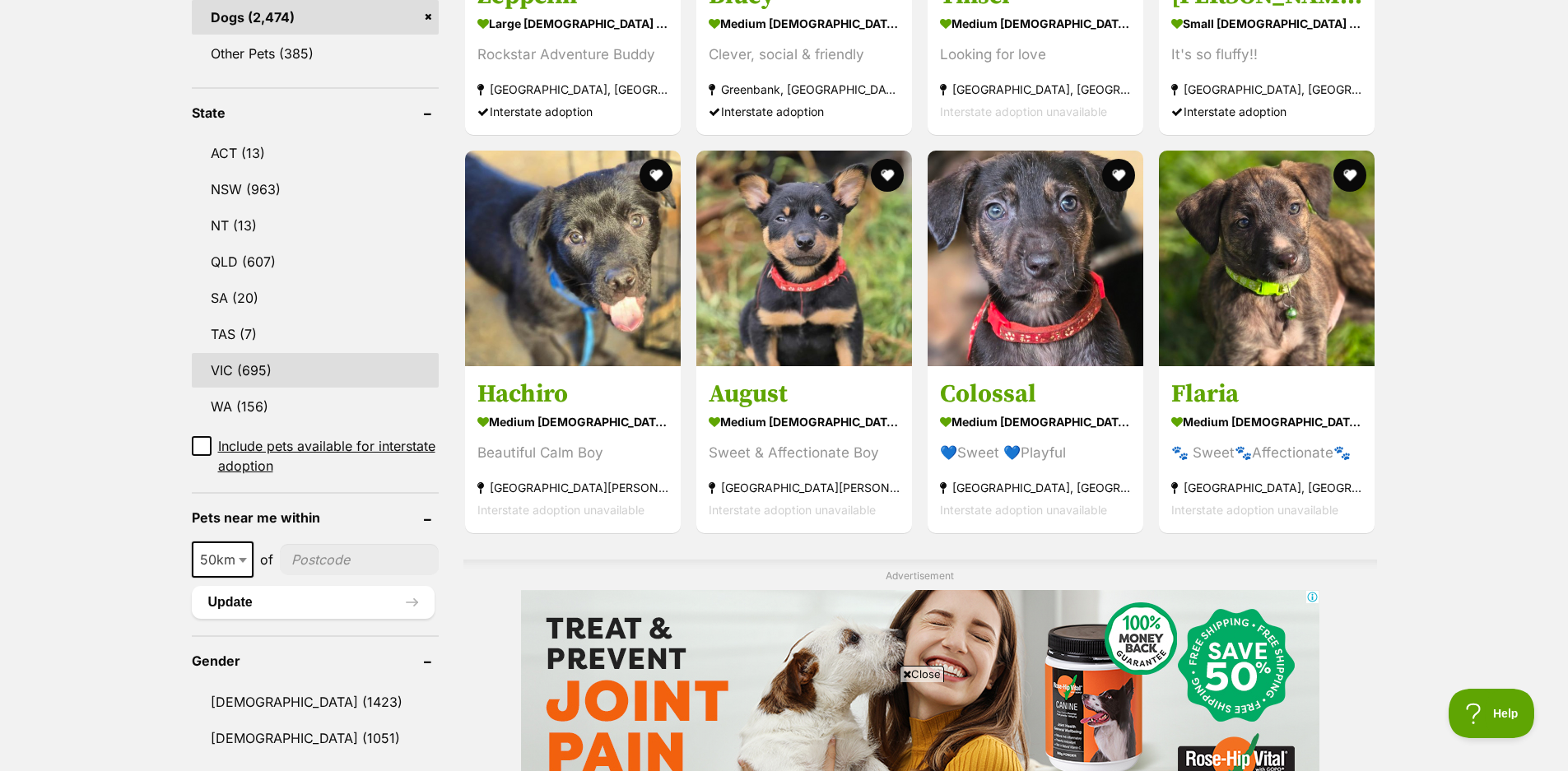
click at [237, 367] on link "VIC (695)" at bounding box center [315, 370] width 246 height 35
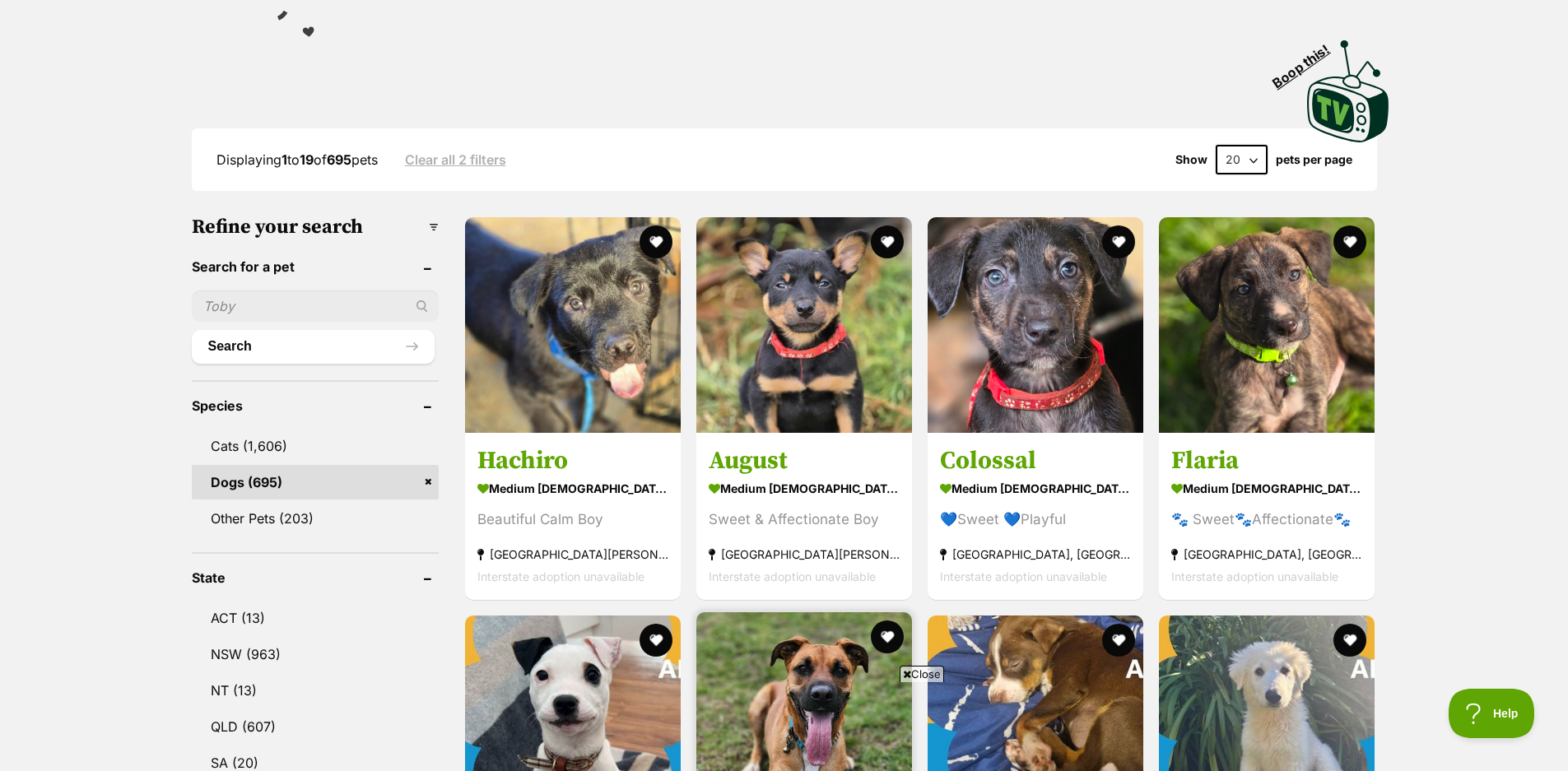
scroll to position [246, 0]
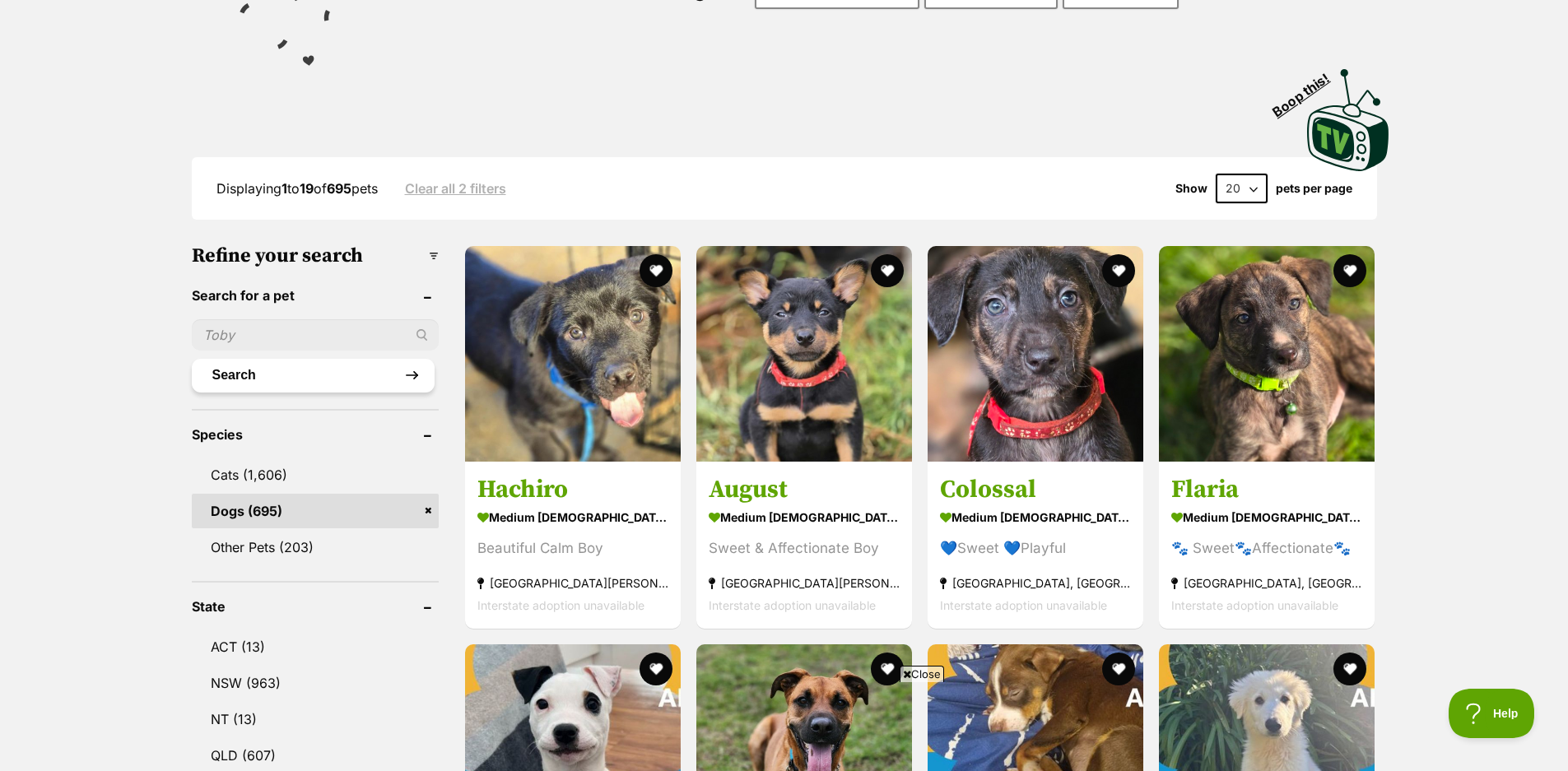
click at [293, 370] on button "Search" at bounding box center [313, 375] width 242 height 33
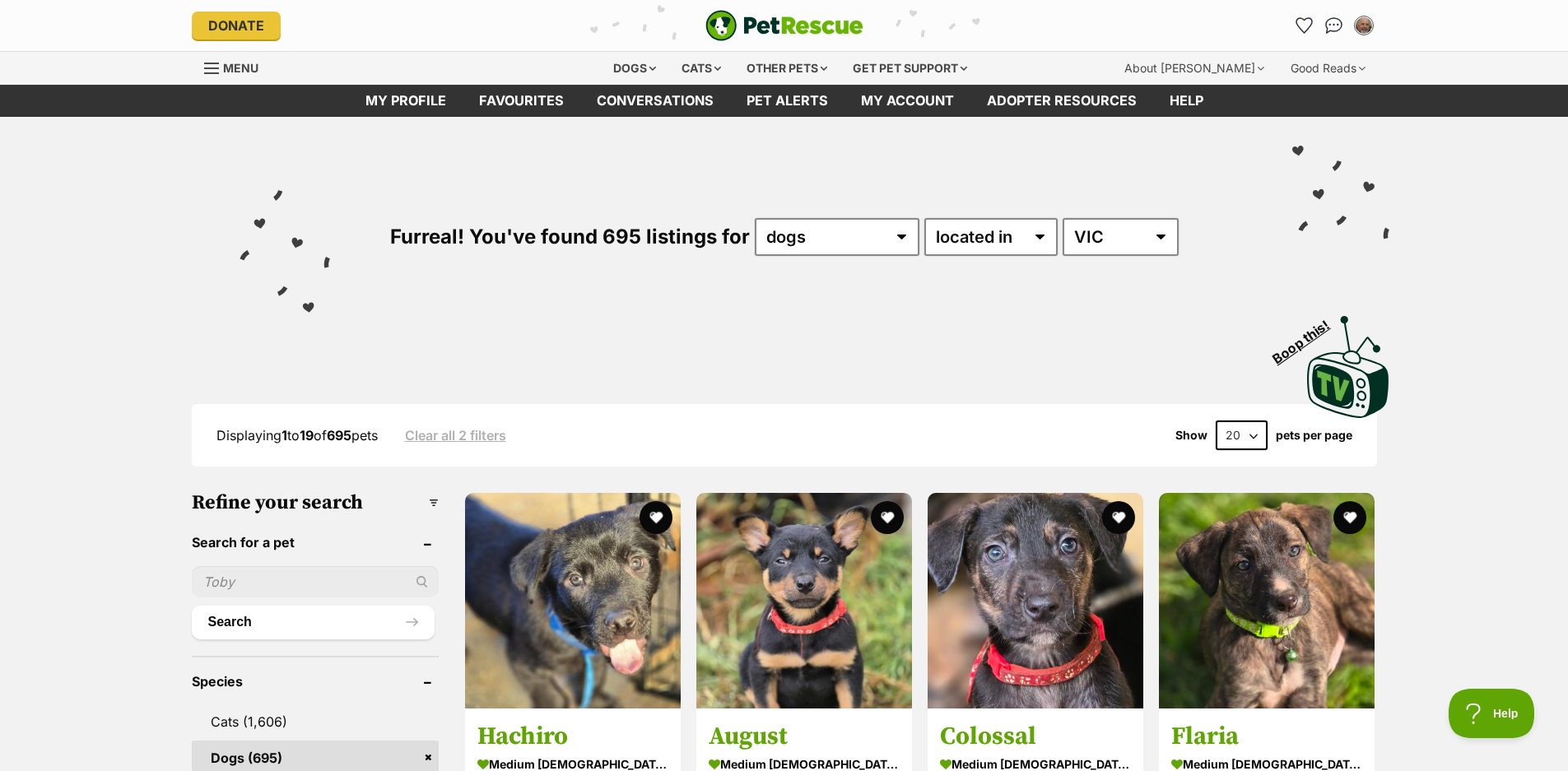
click at [242, 571] on input "text" at bounding box center [315, 581] width 246 height 31
type input "Hercules"
click at [233, 626] on button "Search" at bounding box center [313, 622] width 242 height 33
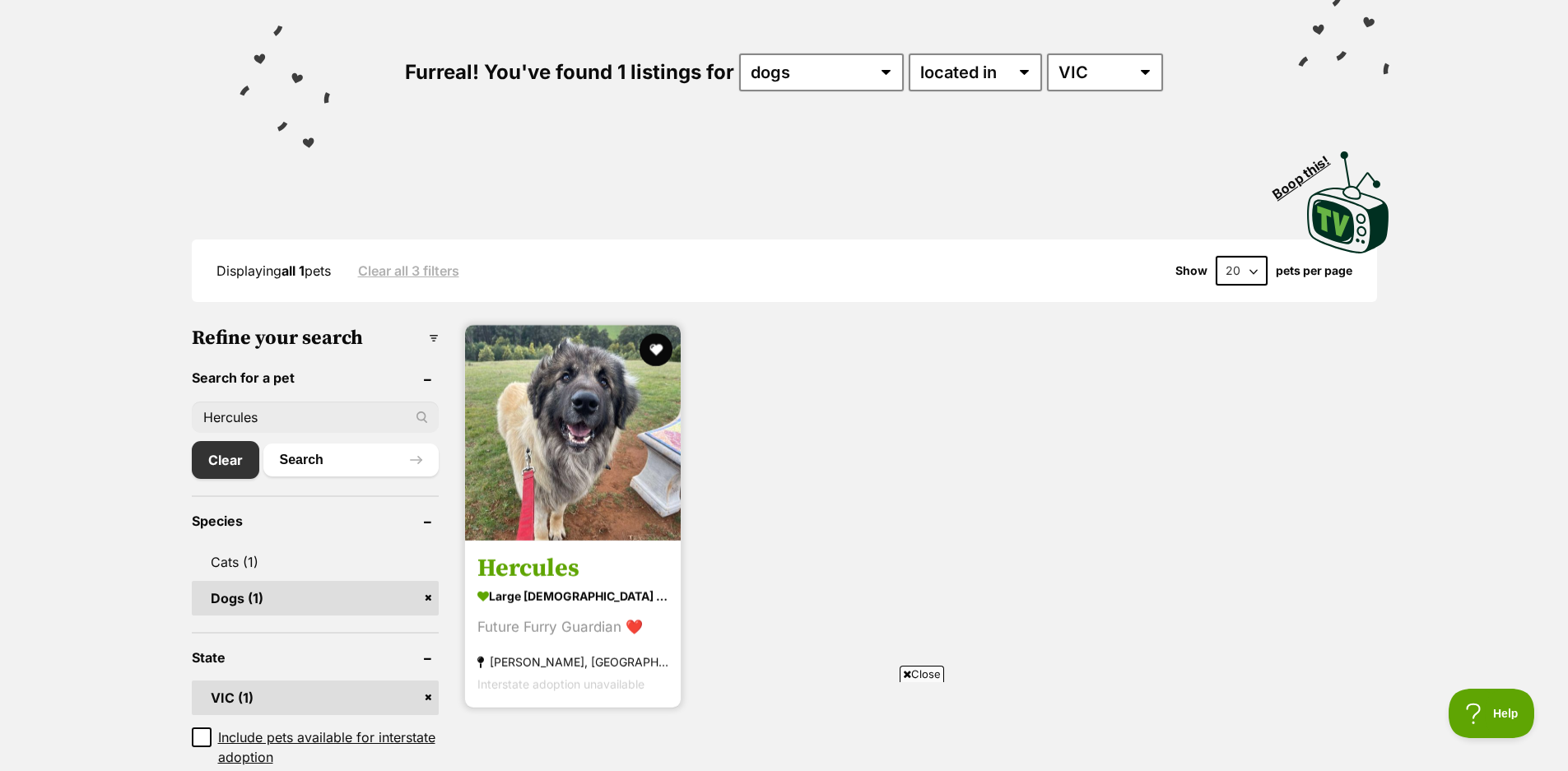
click at [549, 561] on h3 "Hercules" at bounding box center [572, 568] width 191 height 31
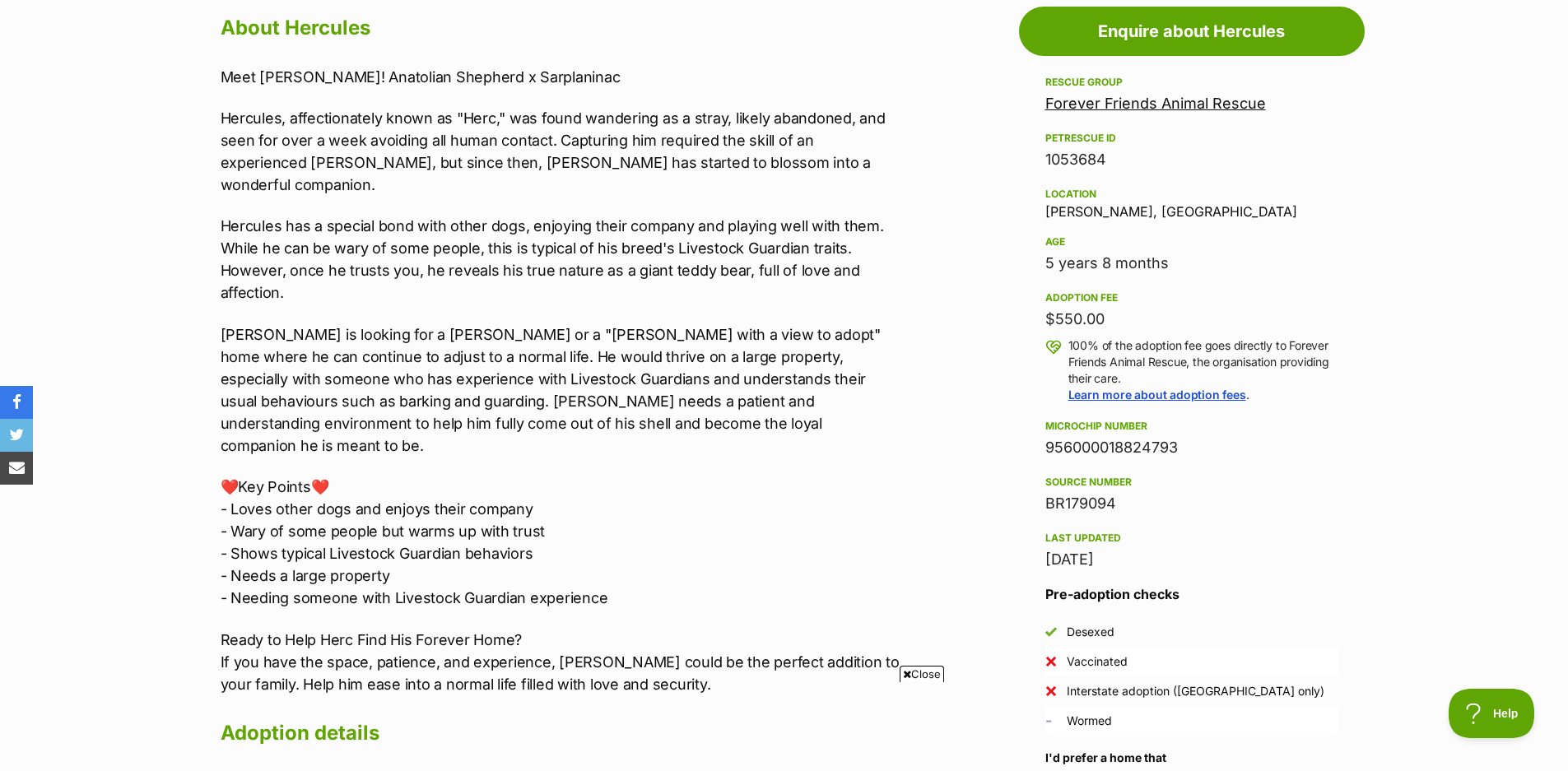
scroll to position [823, 0]
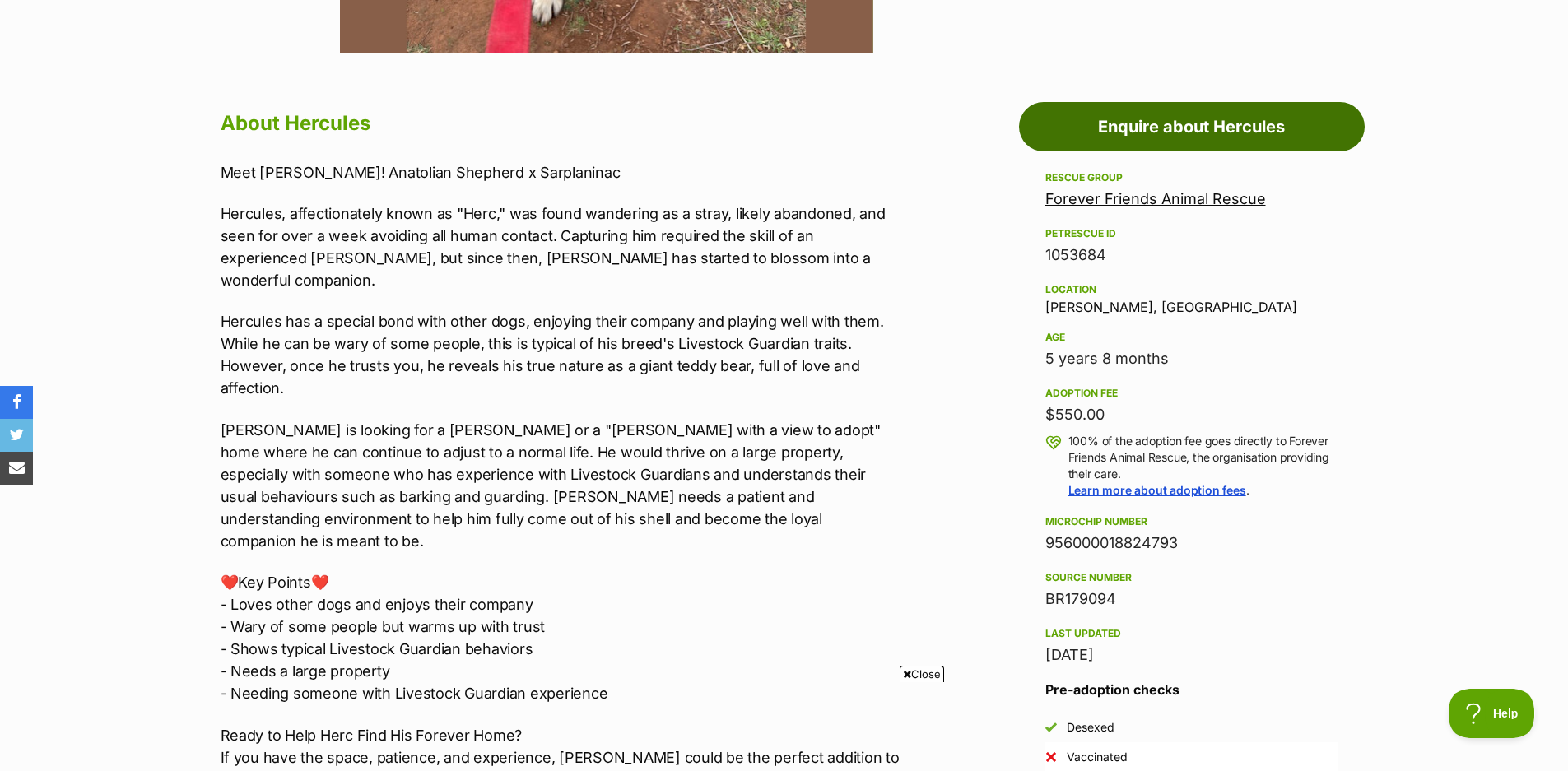
click at [1176, 127] on link "Enquire about Hercules" at bounding box center [1191, 127] width 346 height 50
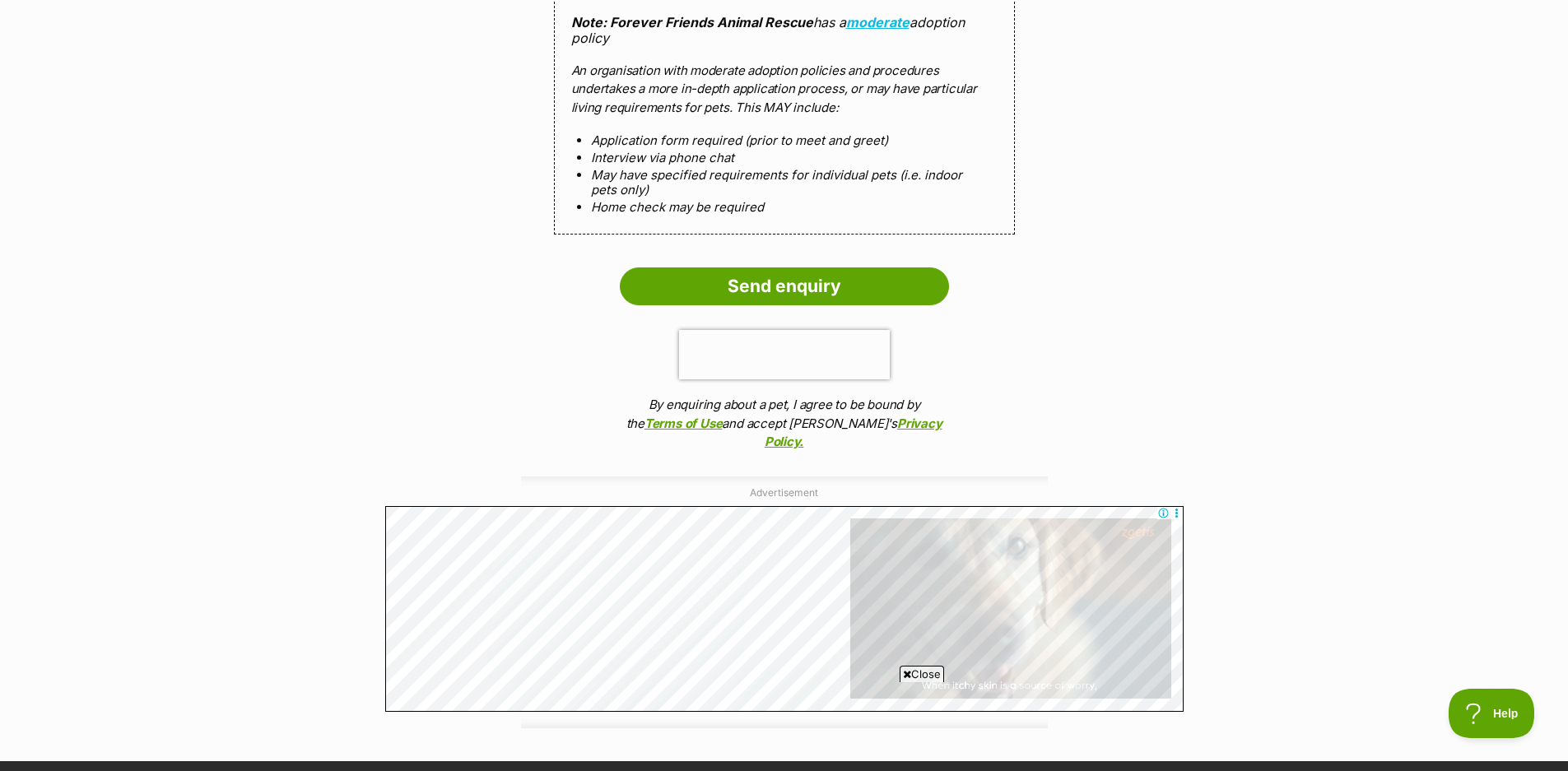
scroll to position [1646, 0]
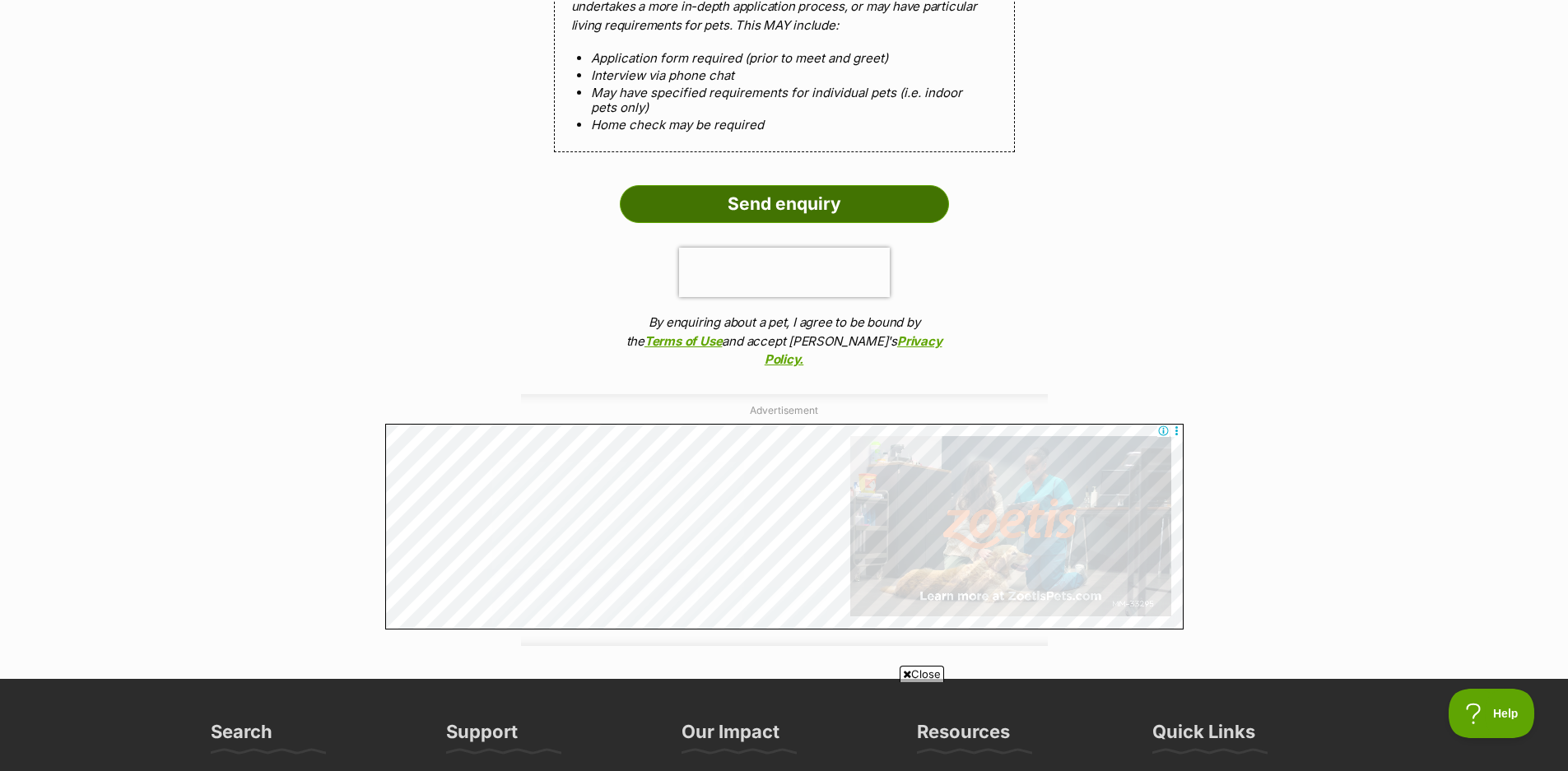
click at [794, 204] on input "Send enquiry" at bounding box center [784, 204] width 329 height 38
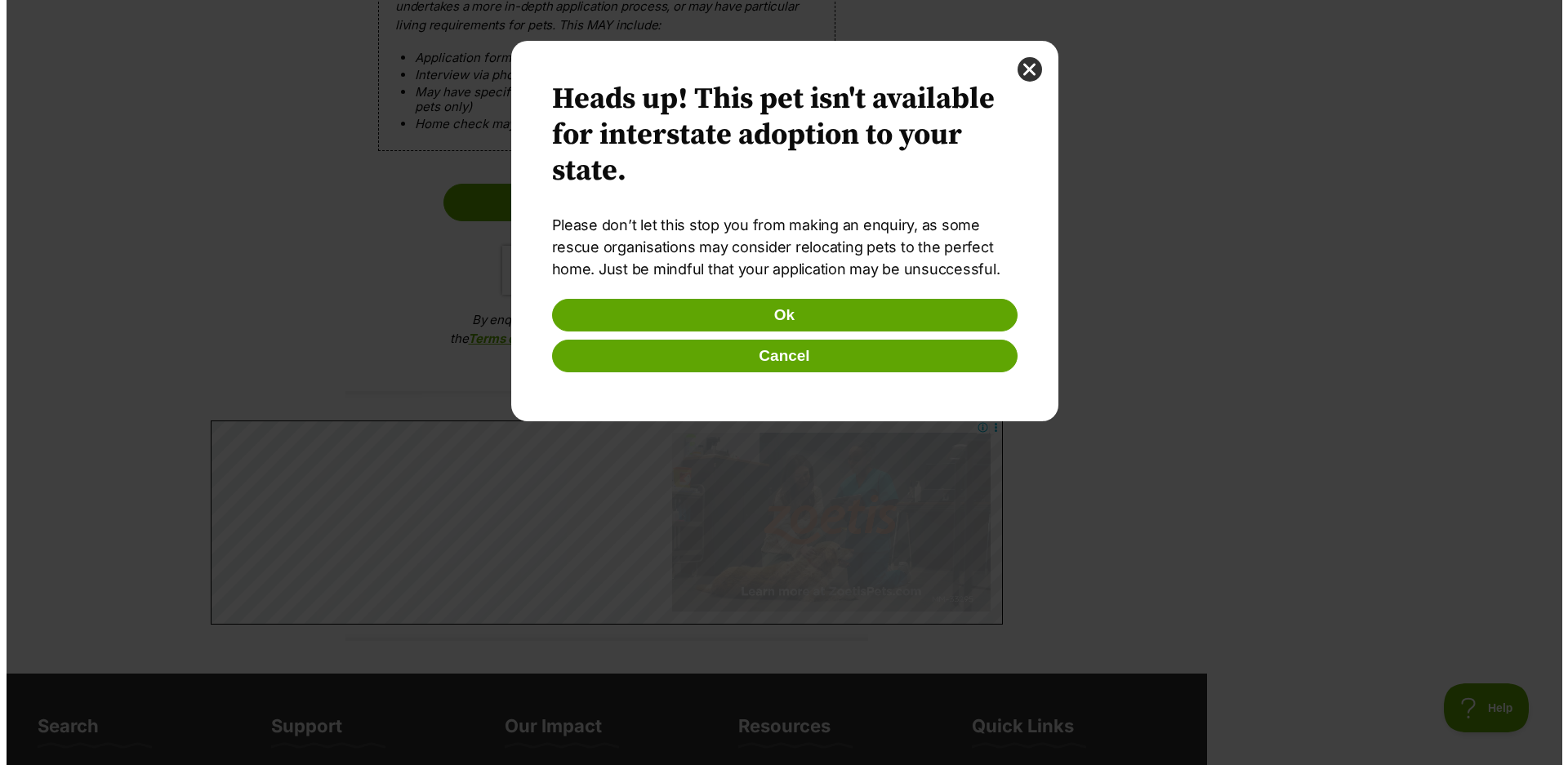
scroll to position [0, 0]
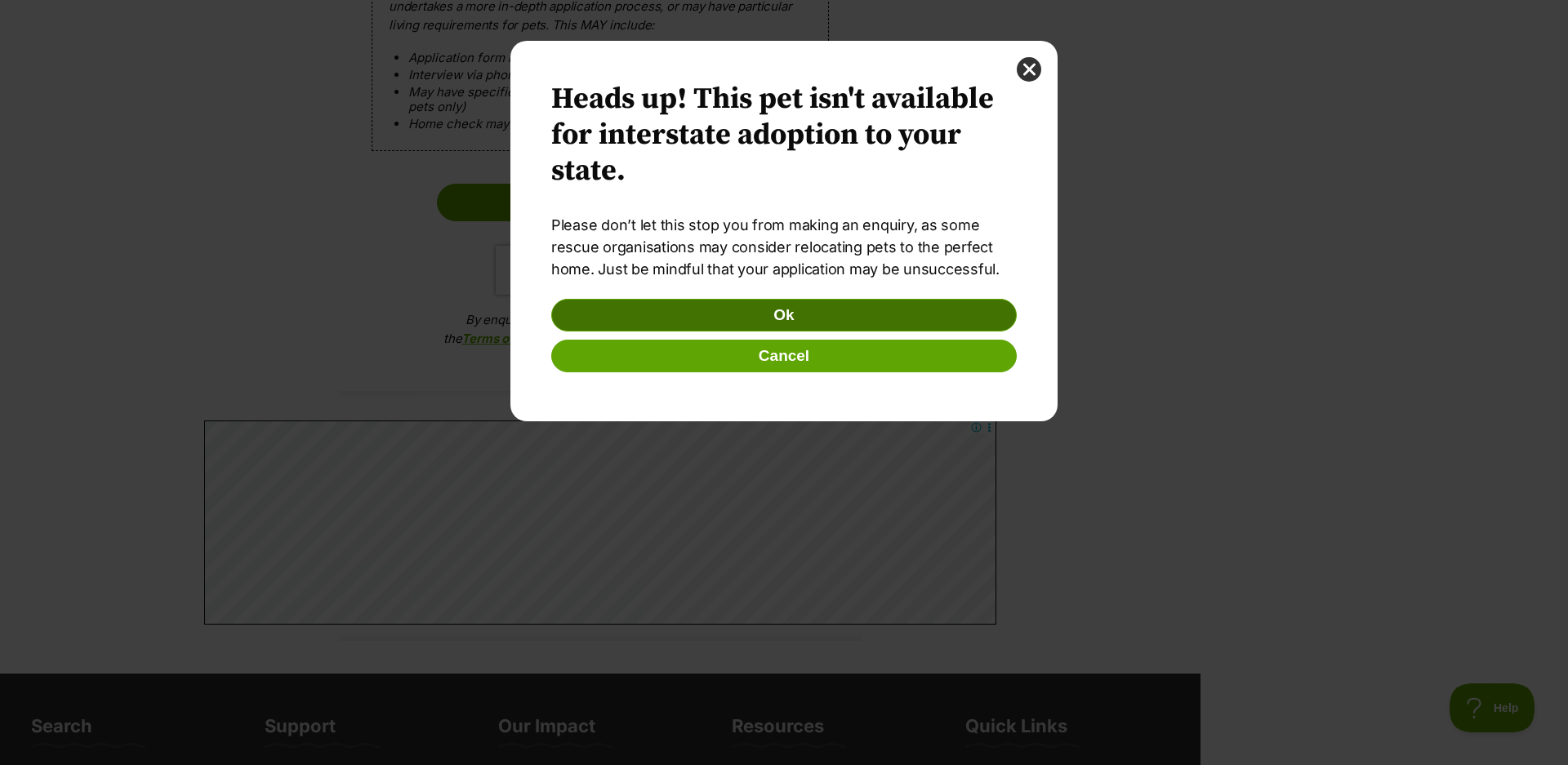
click at [773, 316] on button "Ok" at bounding box center [784, 314] width 465 height 33
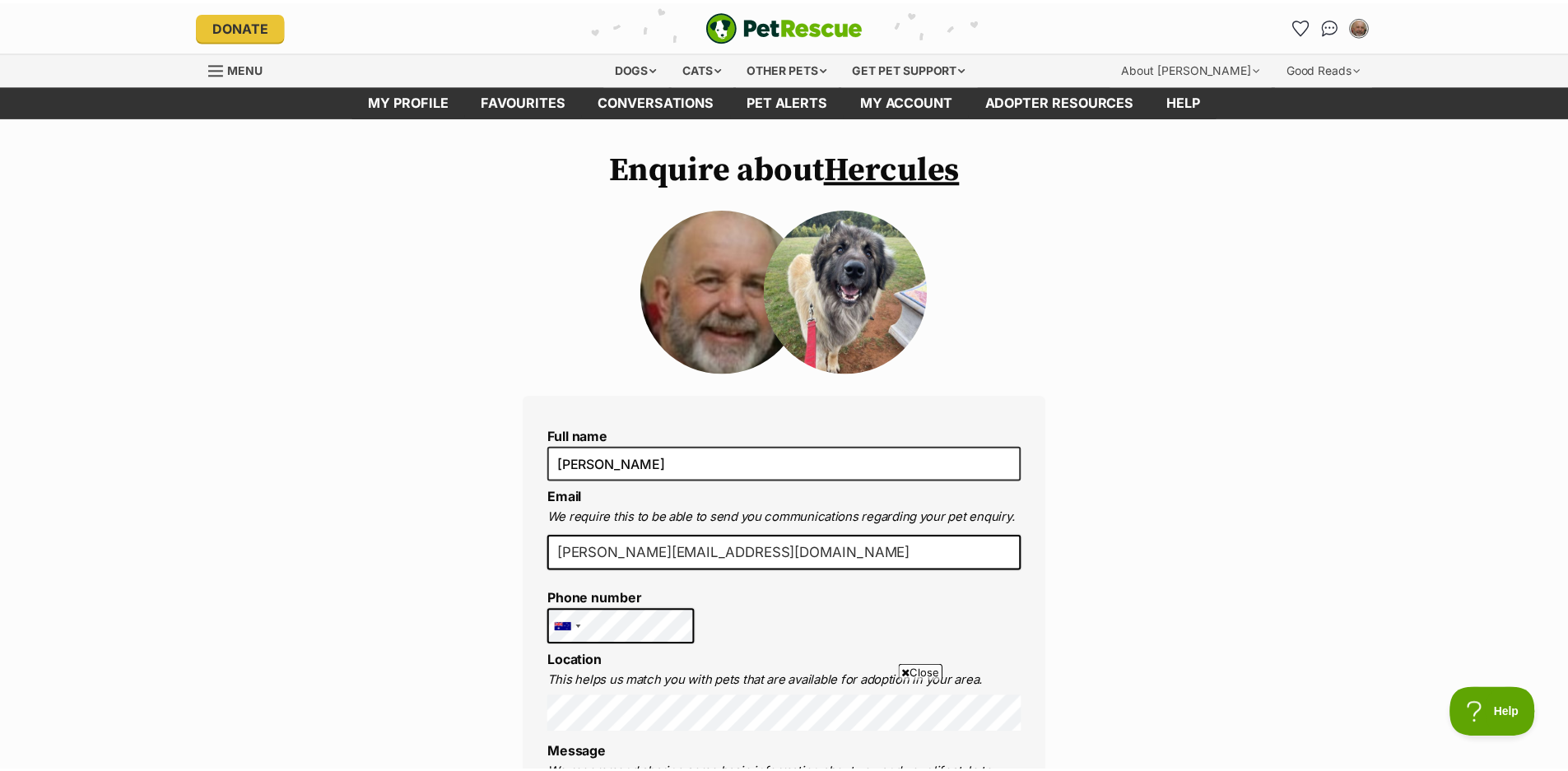
scroll to position [1646, 0]
